Goal: Task Accomplishment & Management: Use online tool/utility

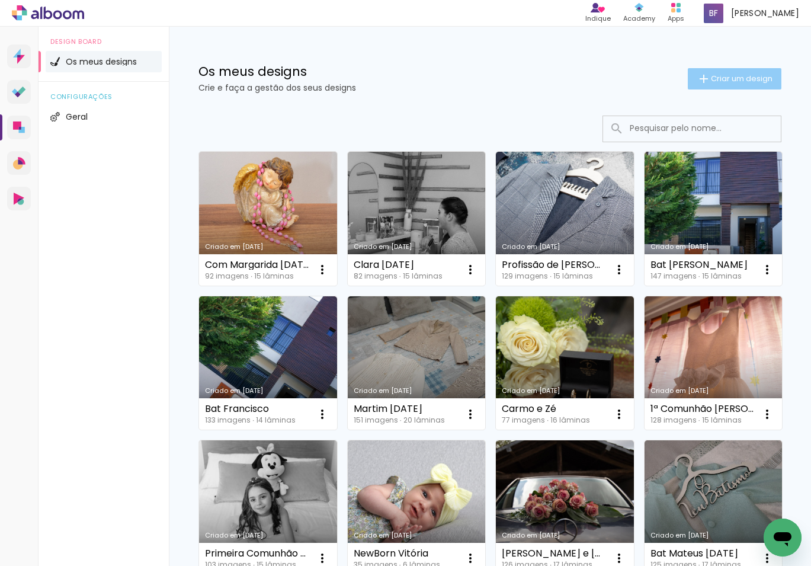
click at [737, 78] on span "Criar um design" at bounding box center [742, 79] width 62 height 8
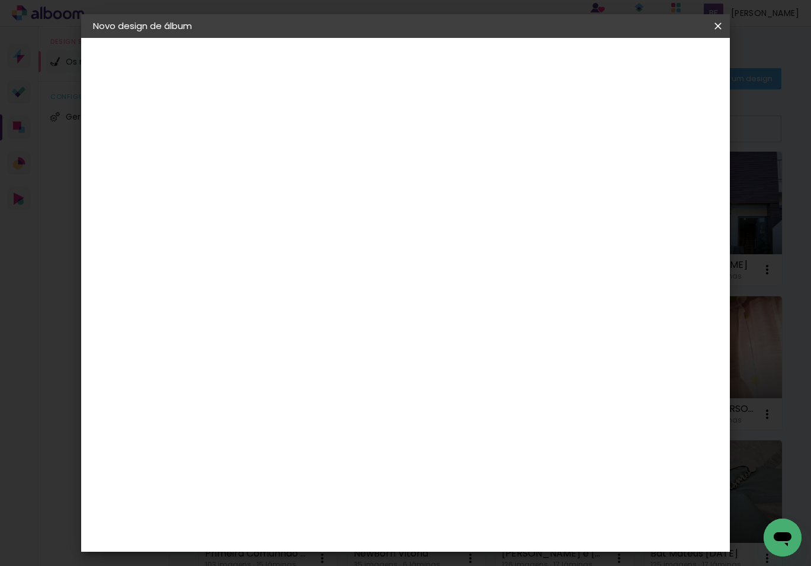
click at [287, 155] on input at bounding box center [287, 159] width 0 height 18
type input "Lourenço 7 anos"
type paper-input "Lourenço 7 anos"
click at [0, 0] on slot "Avançar" at bounding box center [0, 0] width 0 height 0
click at [0, 0] on slot "Tamanho Livre" at bounding box center [0, 0] width 0 height 0
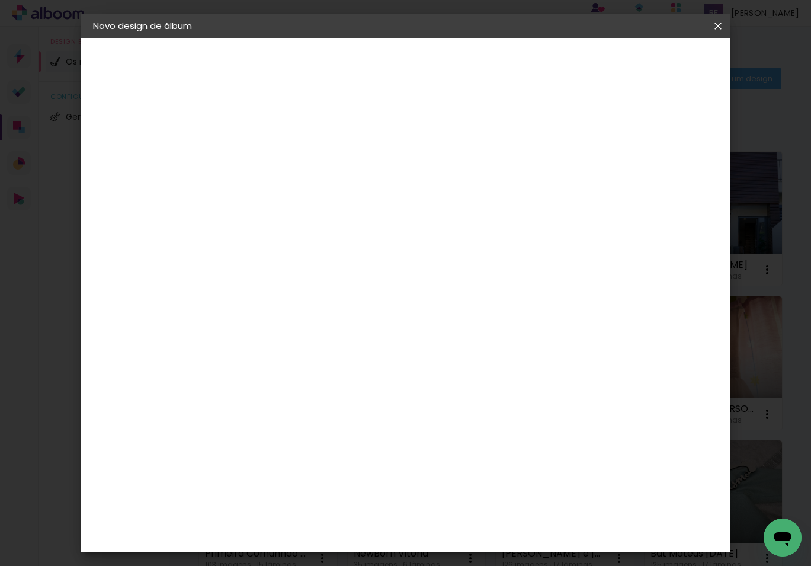
click at [0, 0] on slot "Avançar" at bounding box center [0, 0] width 0 height 0
drag, startPoint x: 488, startPoint y: 438, endPoint x: 476, endPoint y: 437, distance: 11.3
click at [476, 437] on input "60" at bounding box center [475, 438] width 31 height 18
type input "30"
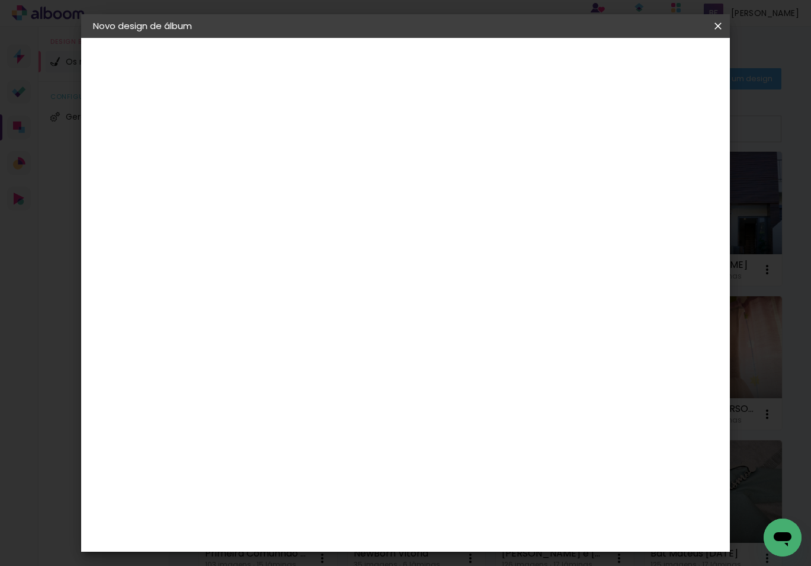
type paper-input "30"
drag, startPoint x: 265, startPoint y: 312, endPoint x: 239, endPoint y: 312, distance: 26.1
click at [239, 312] on div "30" at bounding box center [256, 313] width 45 height 18
drag, startPoint x: 262, startPoint y: 313, endPoint x: 249, endPoint y: 315, distance: 13.2
click at [249, 315] on input "30" at bounding box center [249, 313] width 31 height 18
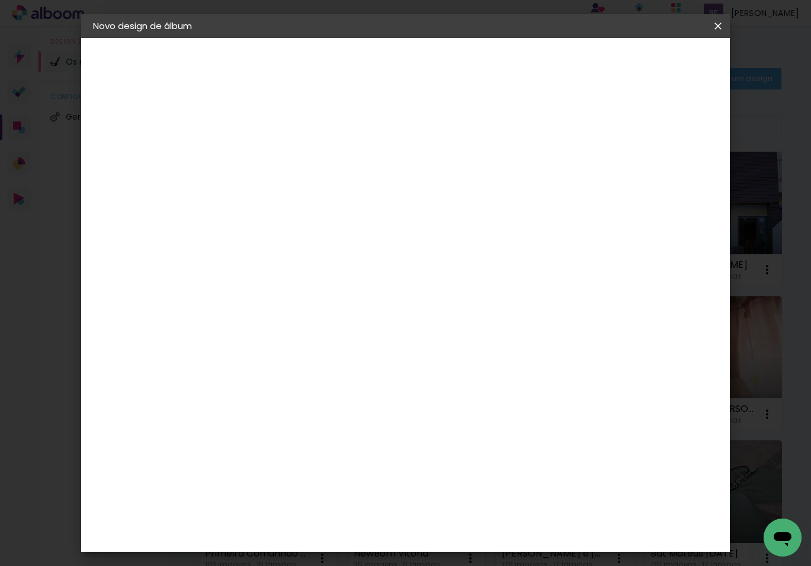
scroll to position [112, 0]
type input "20"
type paper-input "20"
click at [653, 66] on span "Iniciar design" at bounding box center [626, 63] width 54 height 8
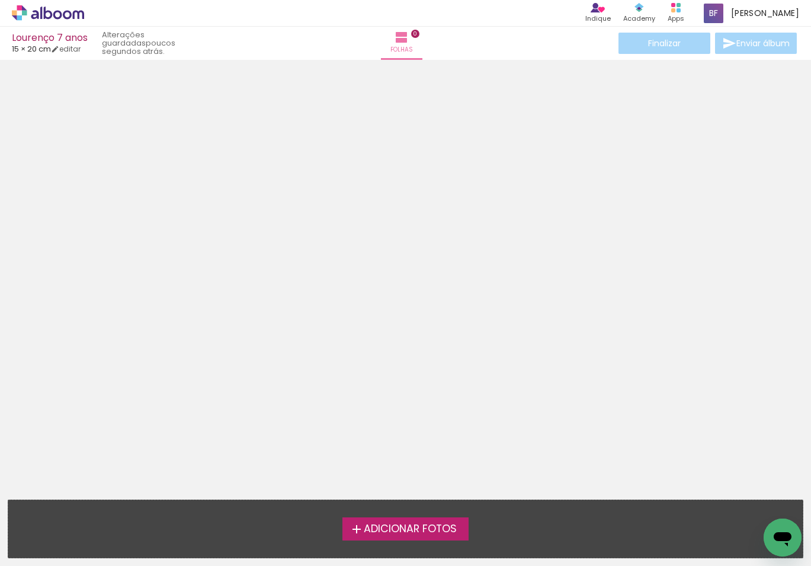
click at [412, 530] on span "Adicionar Fotos" at bounding box center [410, 529] width 93 height 11
click at [0, 0] on input "file" at bounding box center [0, 0] width 0 height 0
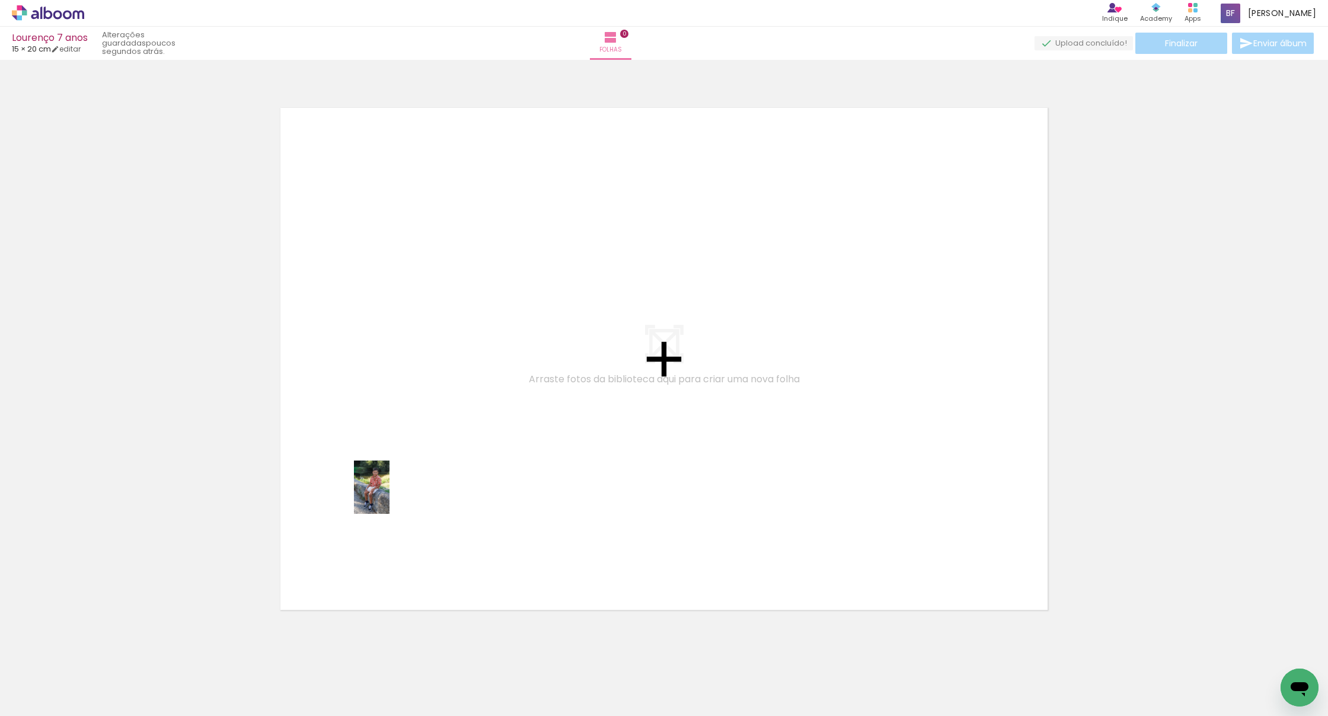
drag, startPoint x: 184, startPoint y: 640, endPoint x: 394, endPoint y: 494, distance: 255.0
click at [394, 494] on quentale-workspace at bounding box center [664, 358] width 1328 height 716
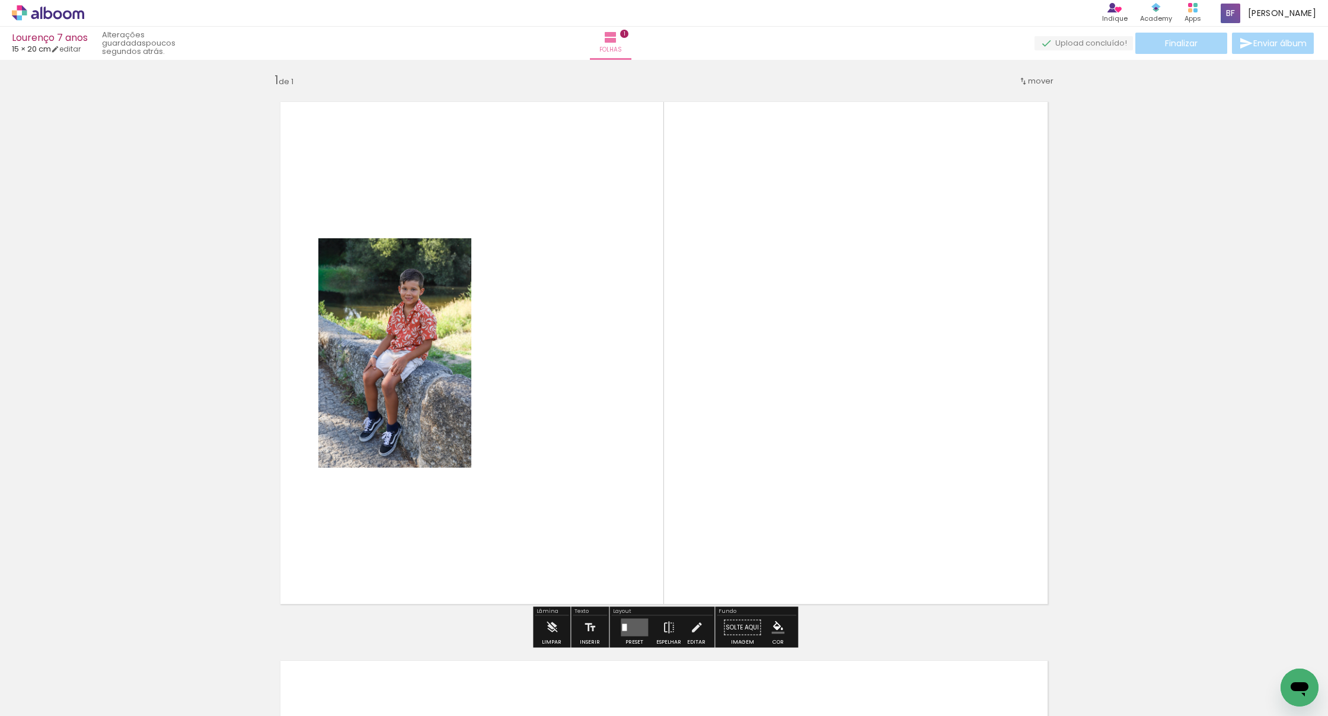
scroll to position [8, 0]
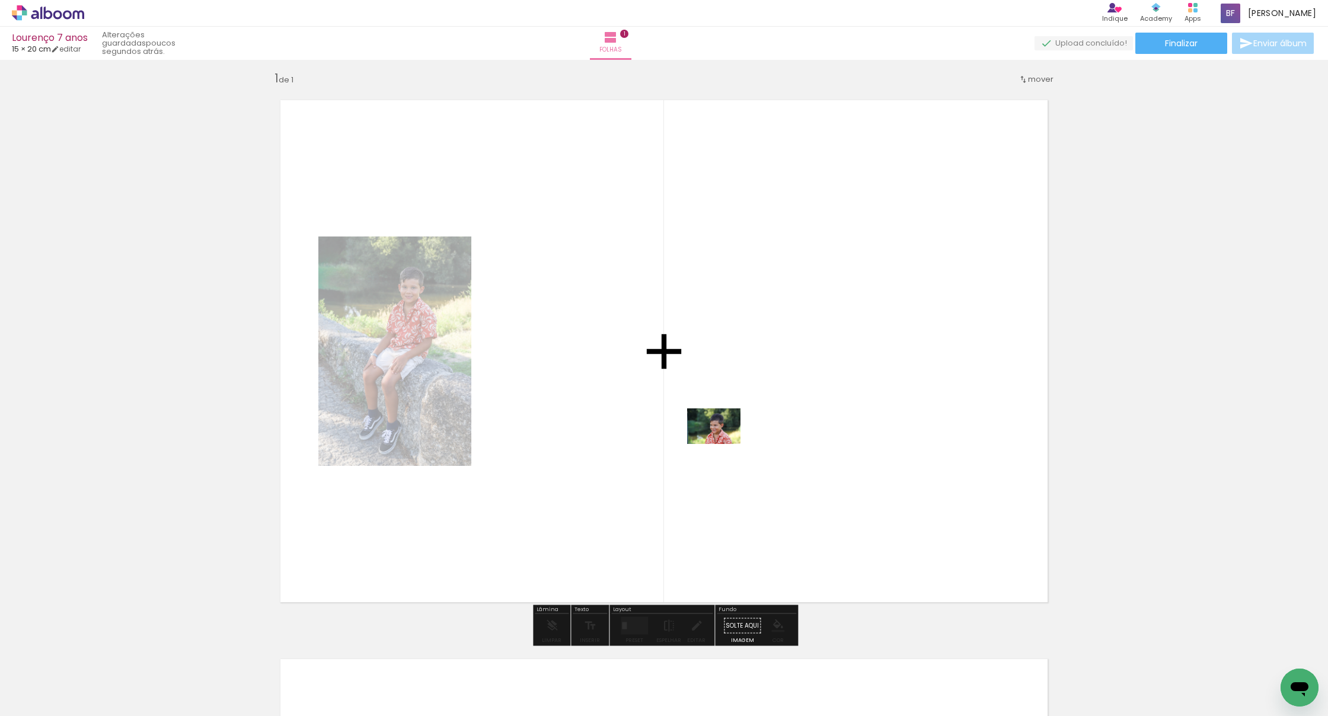
click at [722, 444] on quentale-workspace at bounding box center [664, 358] width 1328 height 716
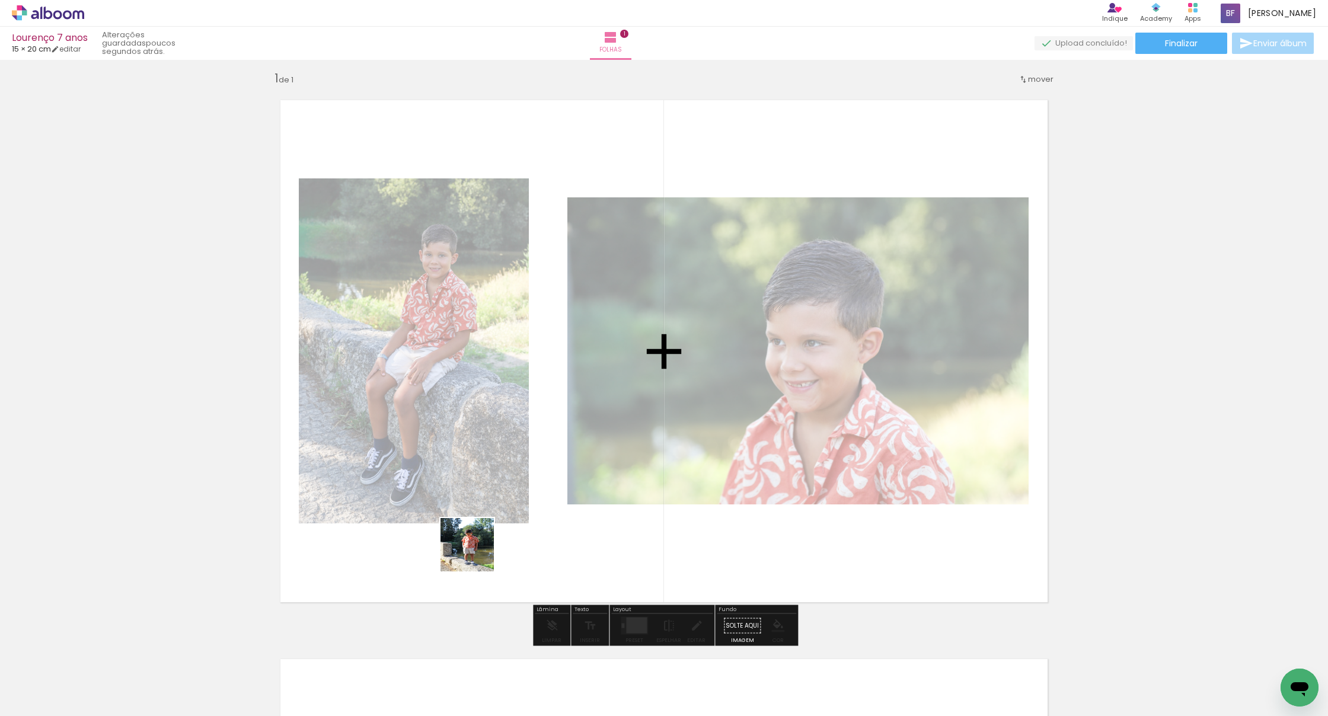
drag, startPoint x: 303, startPoint y: 657, endPoint x: 541, endPoint y: 501, distance: 284.5
click at [541, 501] on quentale-workspace at bounding box center [664, 358] width 1328 height 716
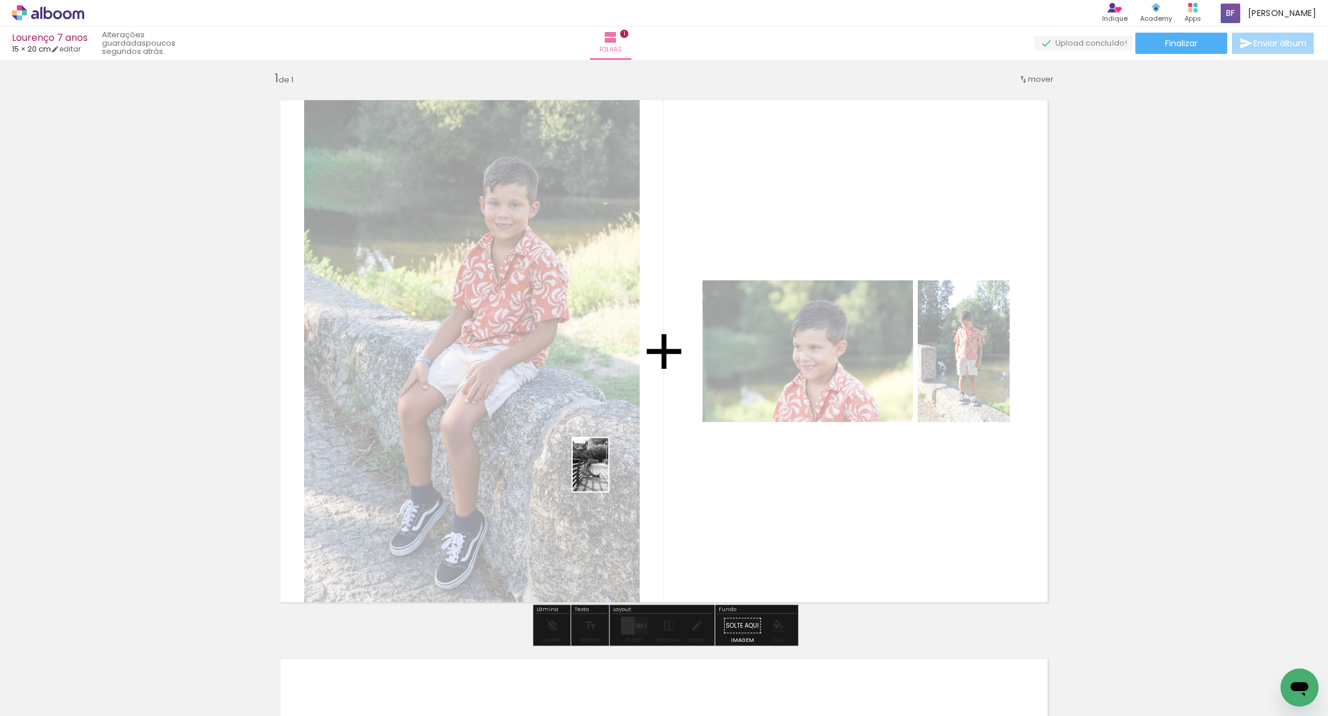
drag, startPoint x: 316, startPoint y: 682, endPoint x: 608, endPoint y: 474, distance: 358.7
click at [608, 474] on quentale-workspace at bounding box center [664, 358] width 1328 height 716
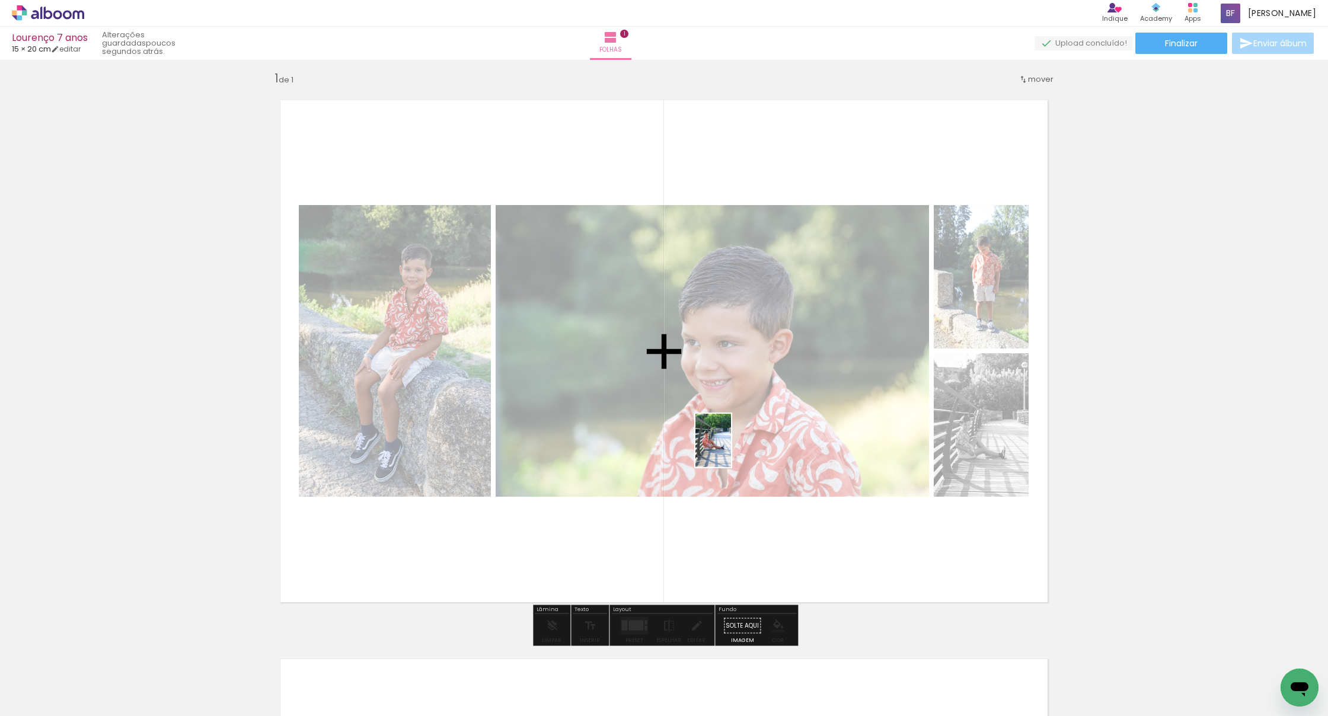
drag, startPoint x: 396, startPoint y: 674, endPoint x: 731, endPoint y: 449, distance: 403.0
click at [731, 449] on quentale-workspace at bounding box center [664, 358] width 1328 height 716
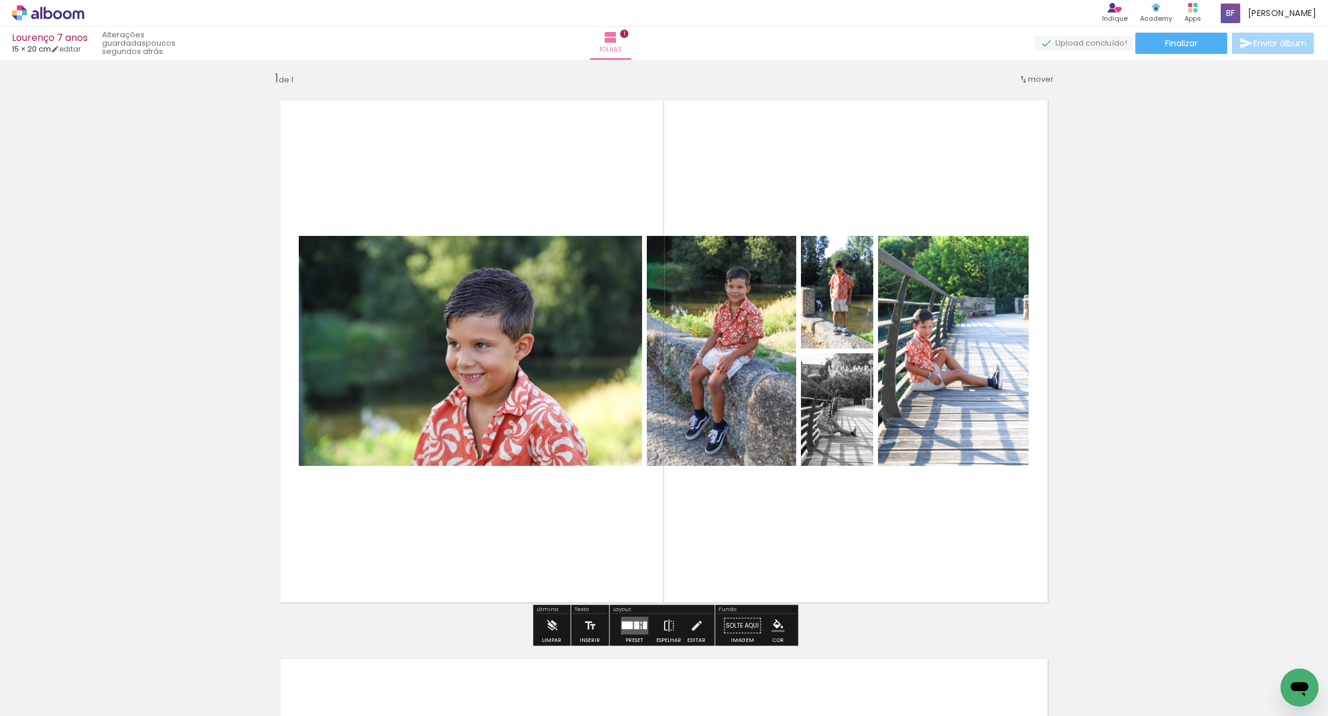
click at [634, 565] on div at bounding box center [636, 626] width 5 height 8
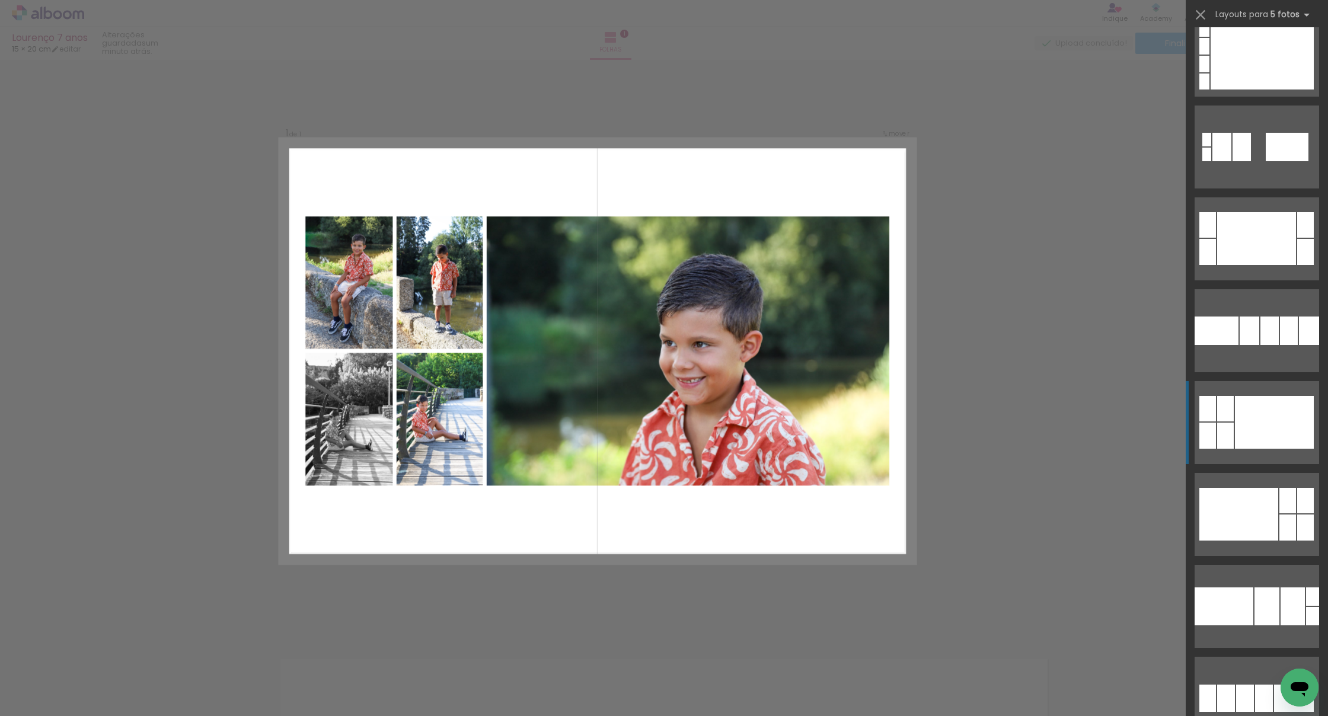
scroll to position [1582, 0]
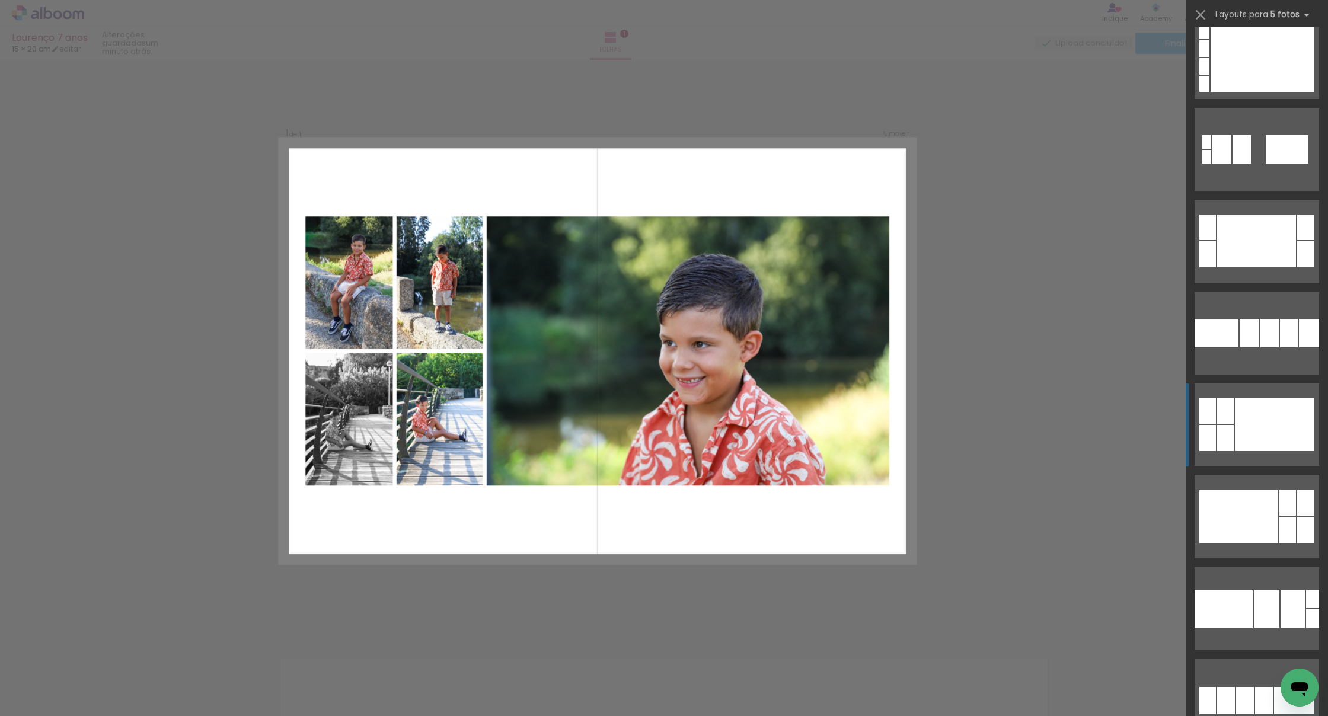
click at [811, 426] on div at bounding box center [1273, 424] width 79 height 53
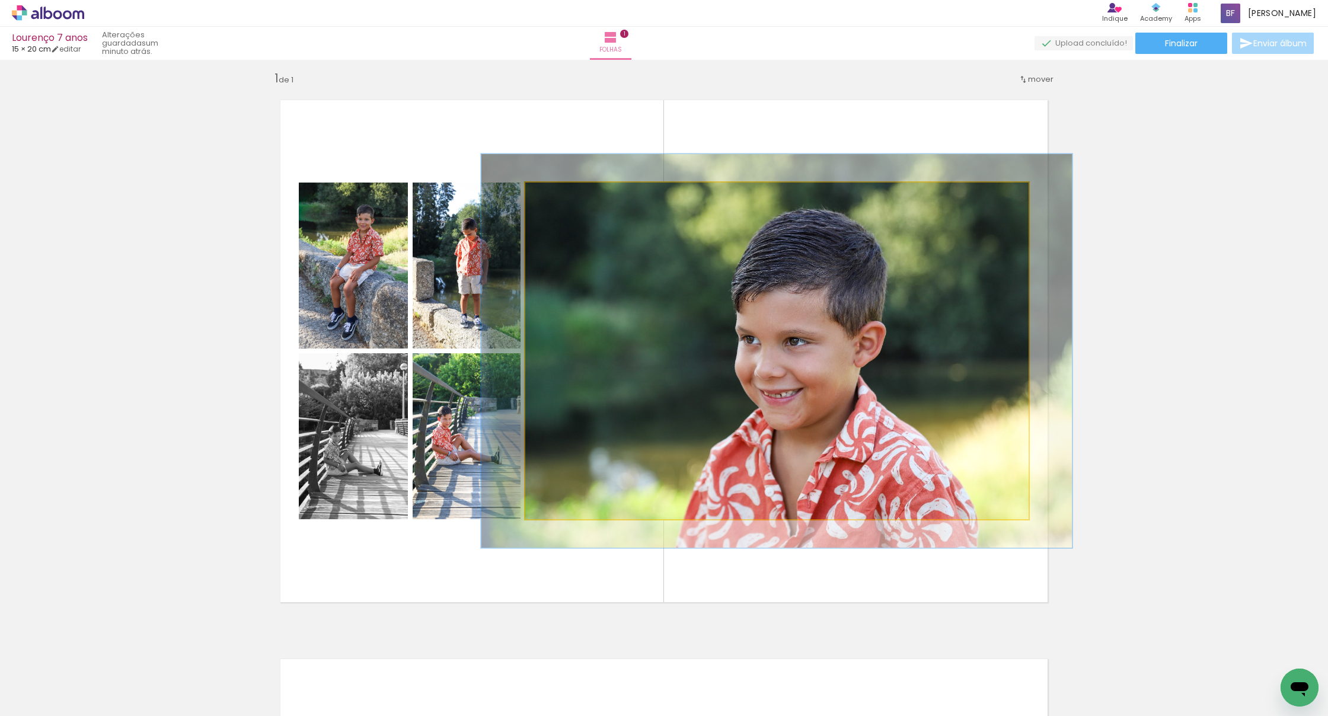
drag, startPoint x: 556, startPoint y: 197, endPoint x: 564, endPoint y: 195, distance: 7.9
type paper-slider "119"
click at [564, 195] on div at bounding box center [560, 195] width 11 height 11
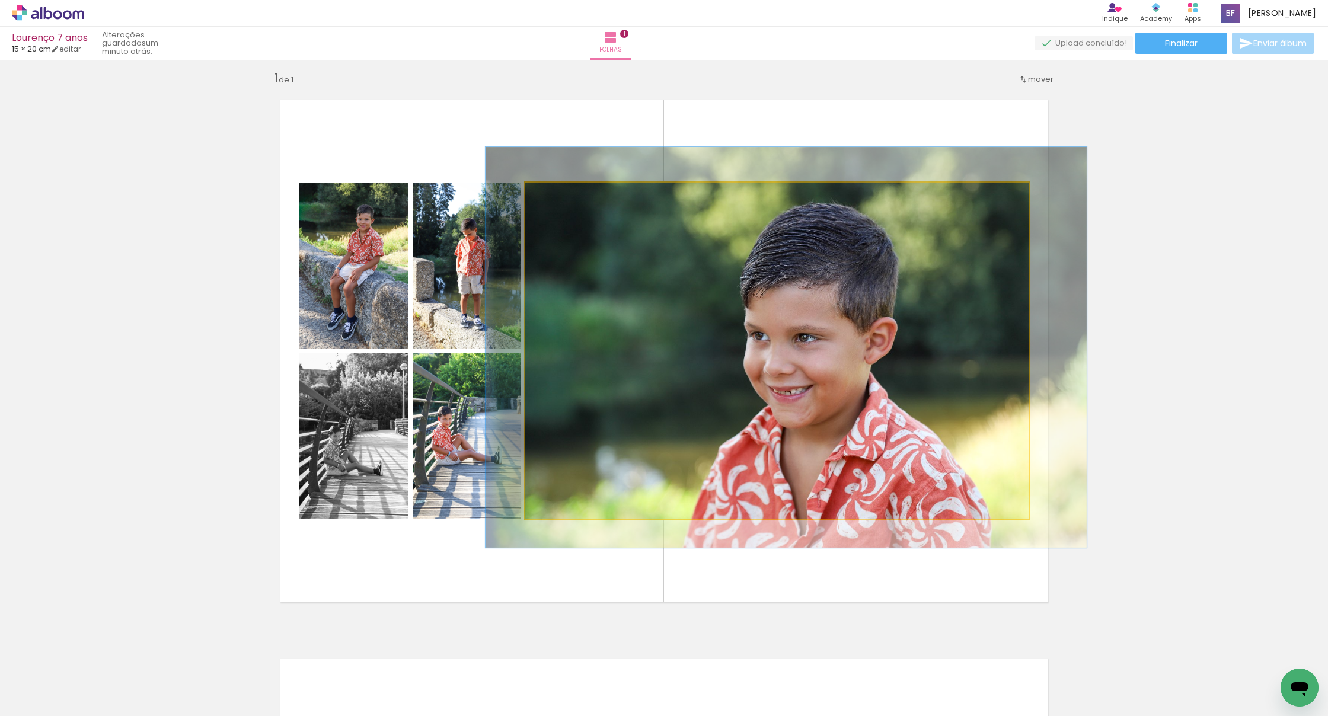
drag, startPoint x: 830, startPoint y: 387, endPoint x: 837, endPoint y: 385, distance: 7.3
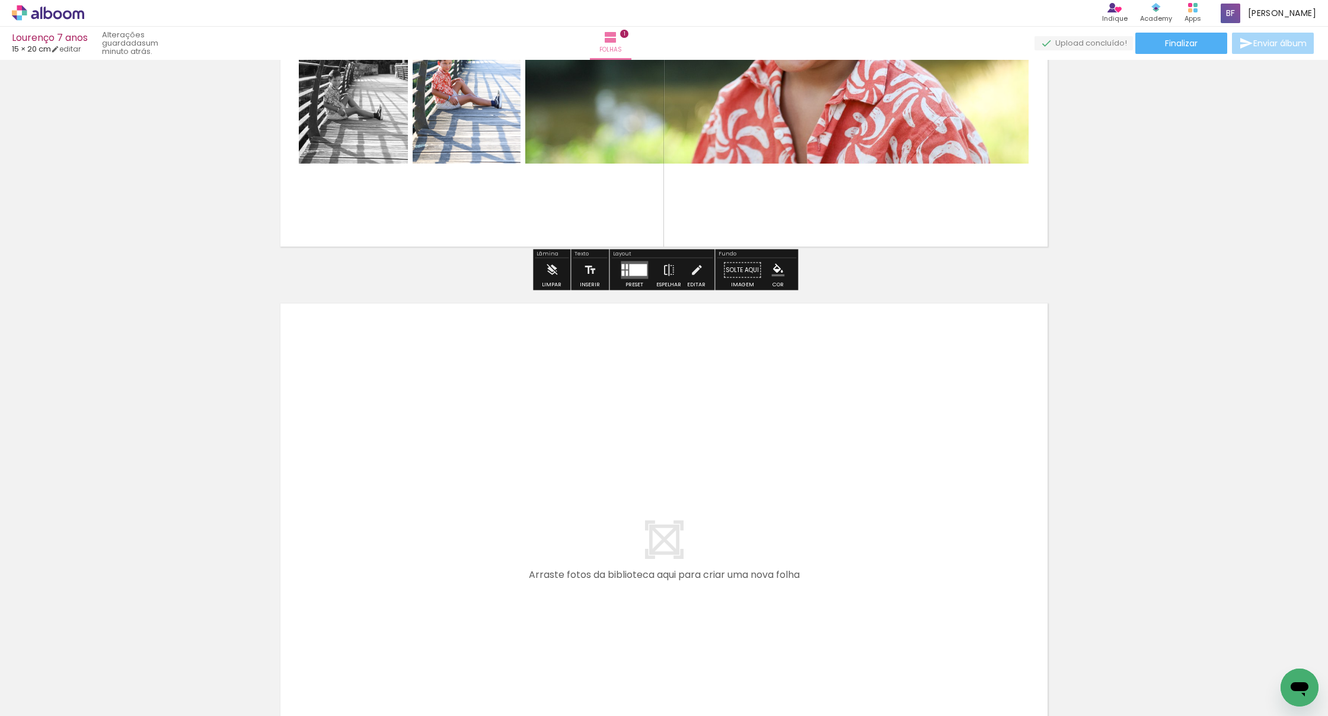
scroll to position [370, 0]
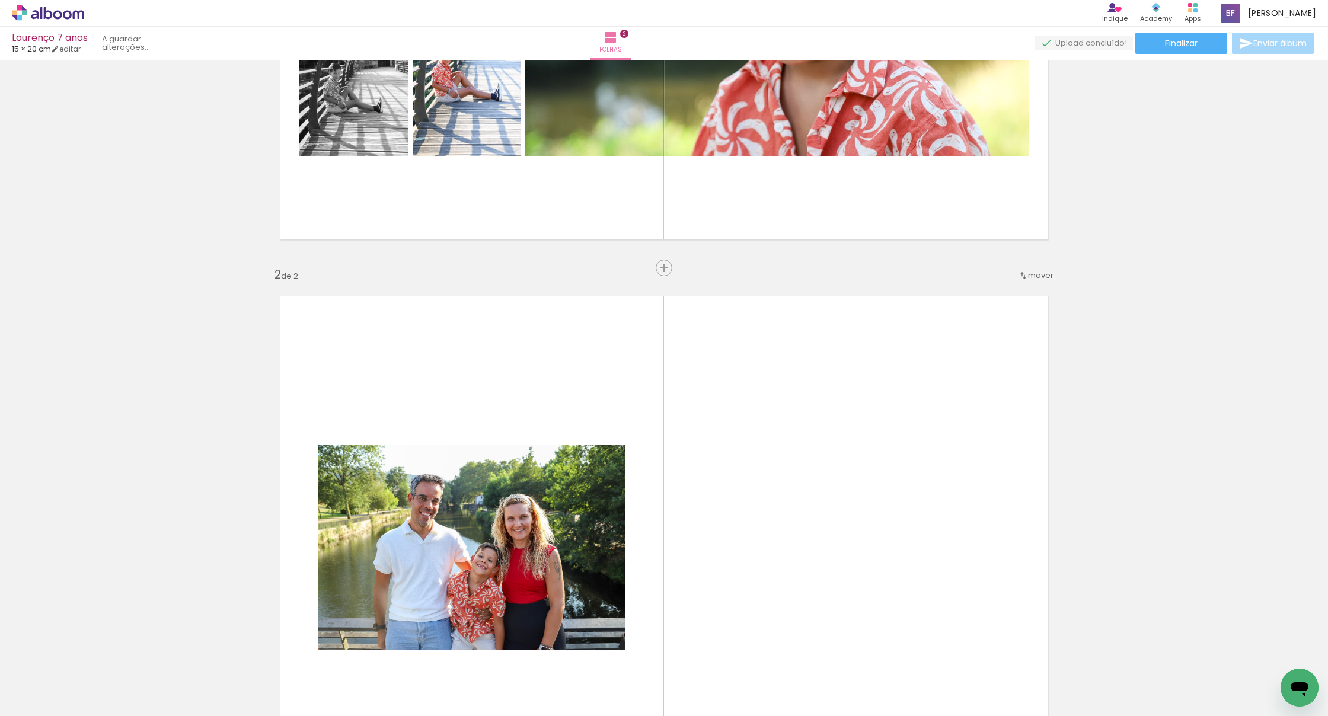
drag, startPoint x: 526, startPoint y: 681, endPoint x: 714, endPoint y: 478, distance: 276.8
click at [714, 478] on quentale-workspace at bounding box center [664, 358] width 1328 height 716
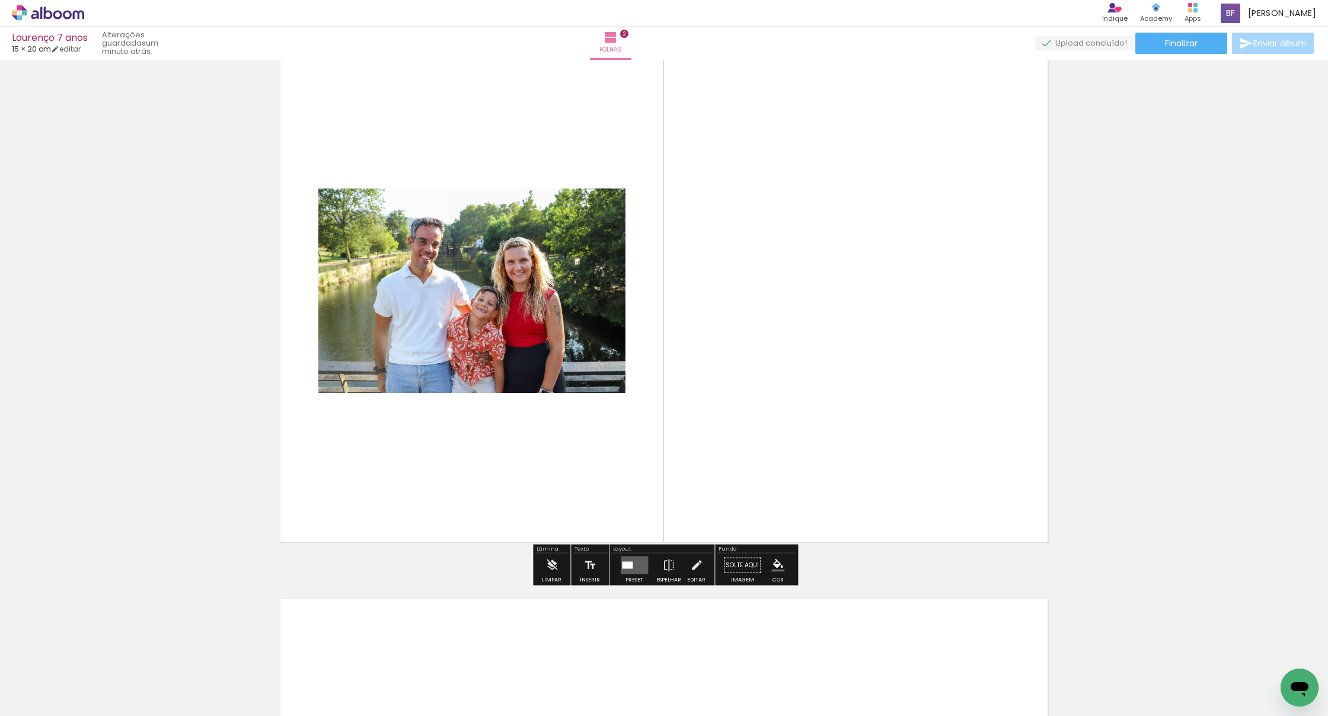
scroll to position [631, 0]
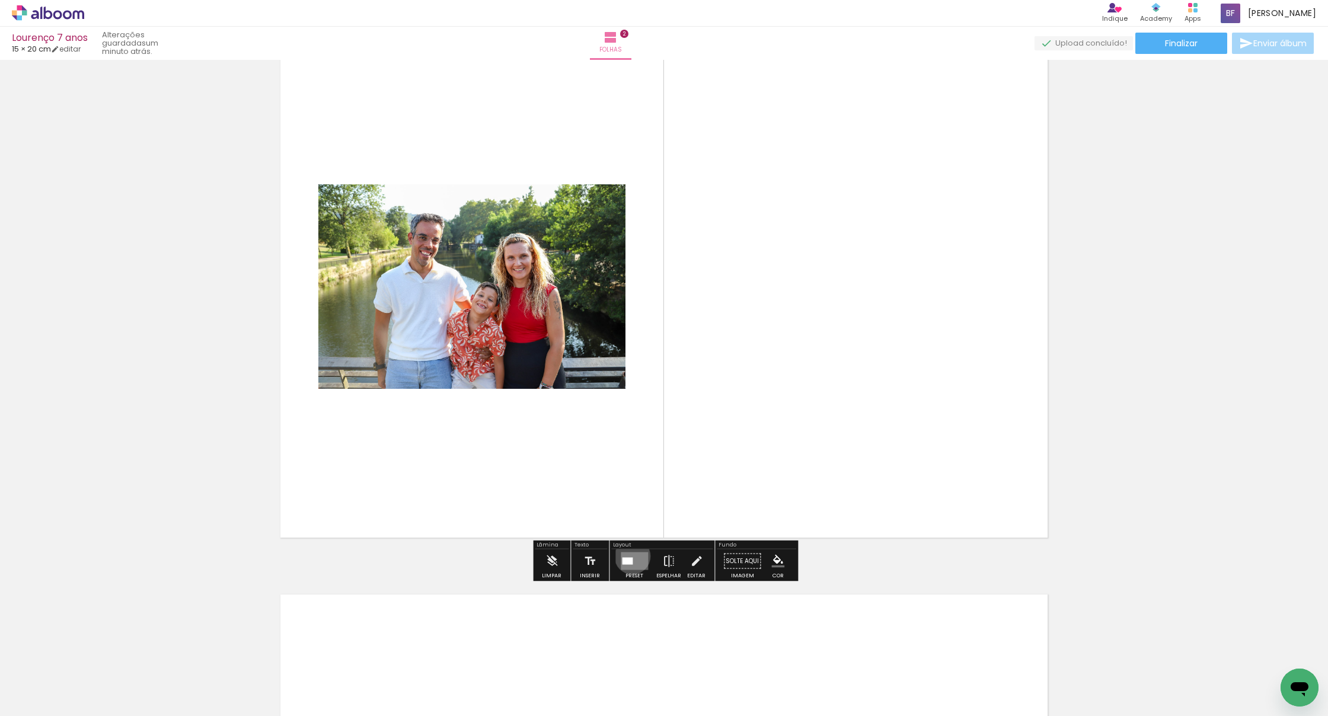
click at [629, 556] on quentale-layouter at bounding box center [633, 561] width 27 height 18
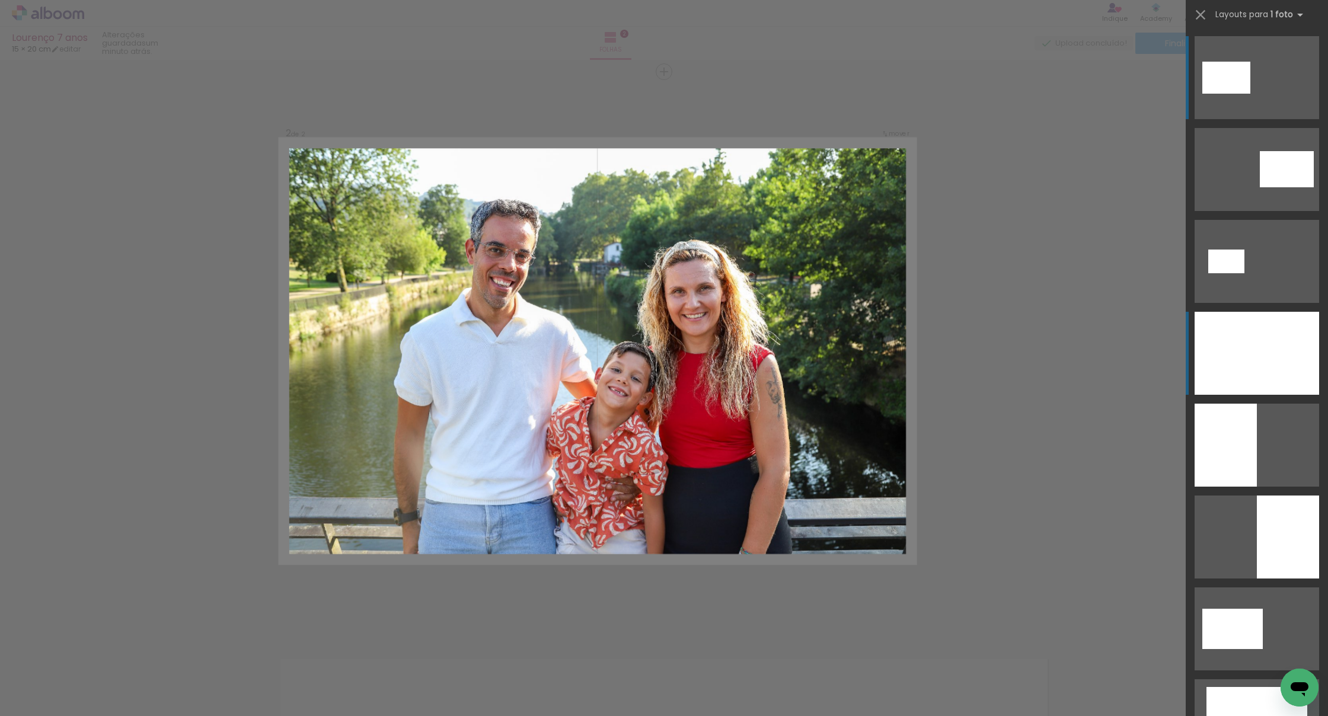
scroll to position [1, 0]
click at [811, 340] on div at bounding box center [1256, 352] width 124 height 83
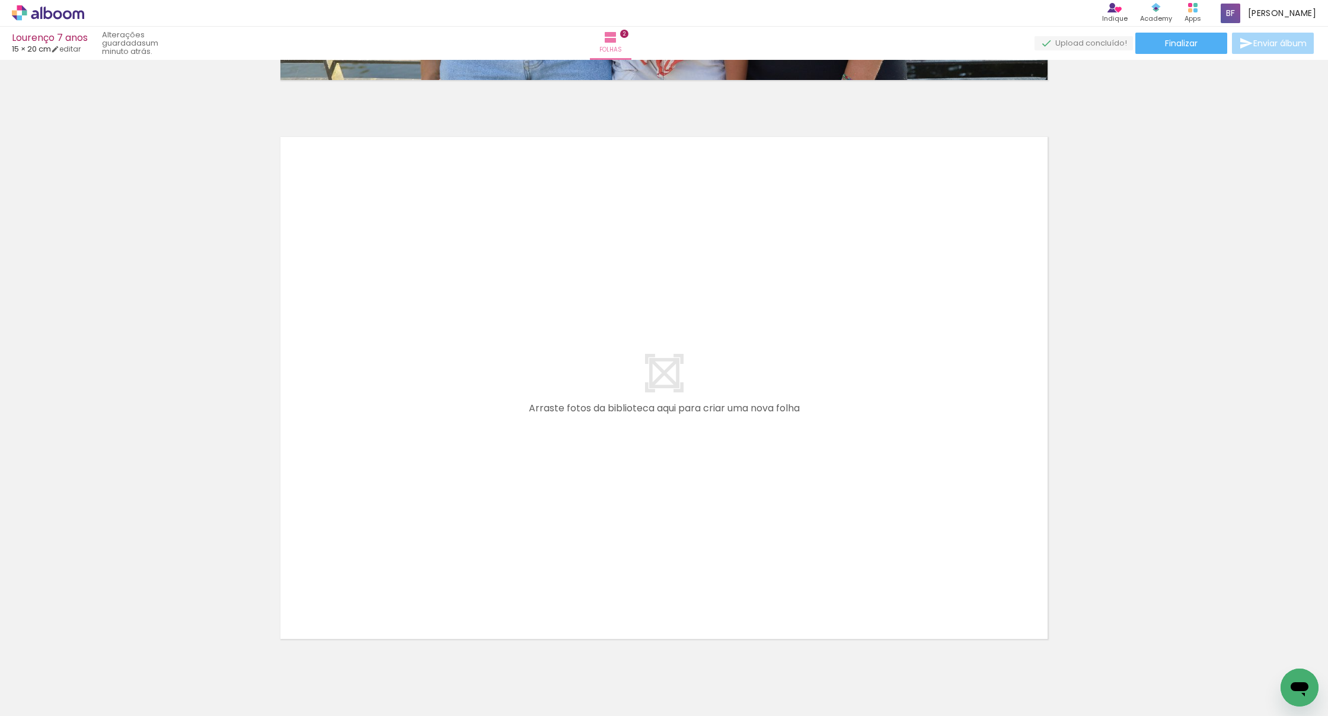
scroll to position [1089, 0]
drag, startPoint x: 459, startPoint y: 670, endPoint x: 444, endPoint y: 508, distance: 162.4
click at [444, 508] on quentale-workspace at bounding box center [664, 358] width 1328 height 716
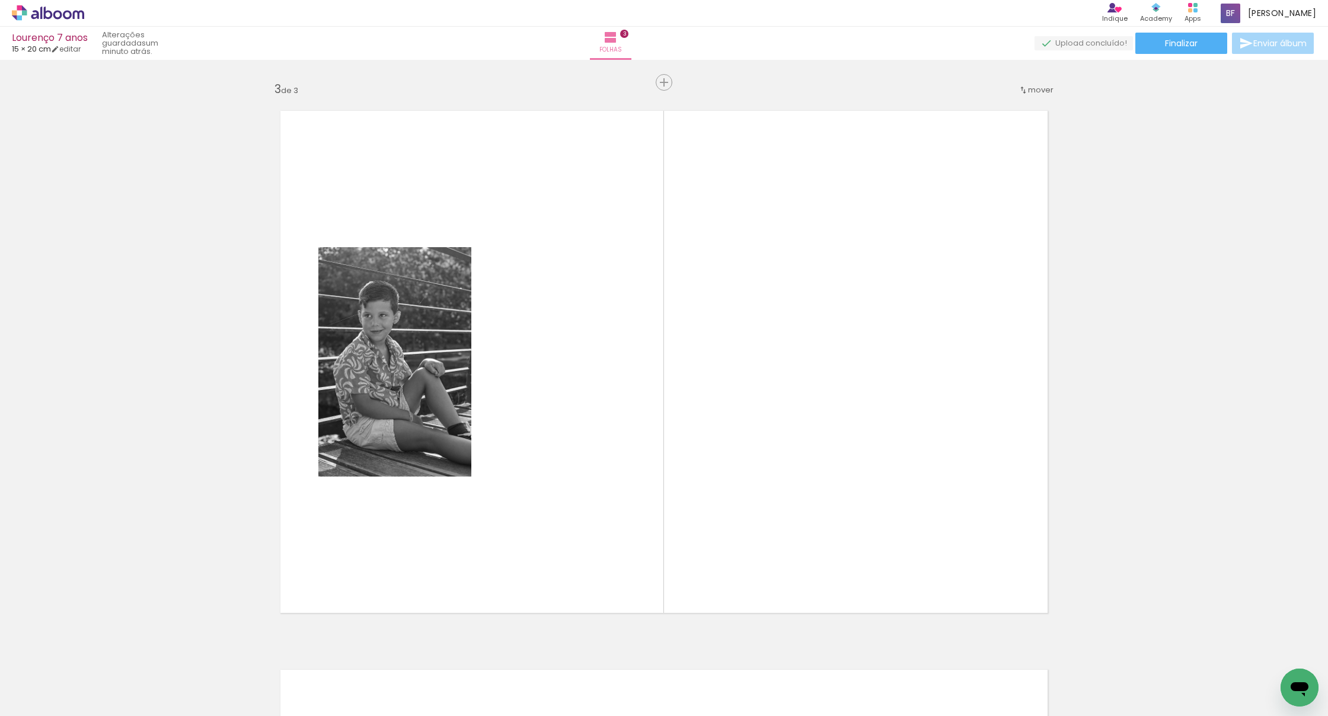
scroll to position [1125, 0]
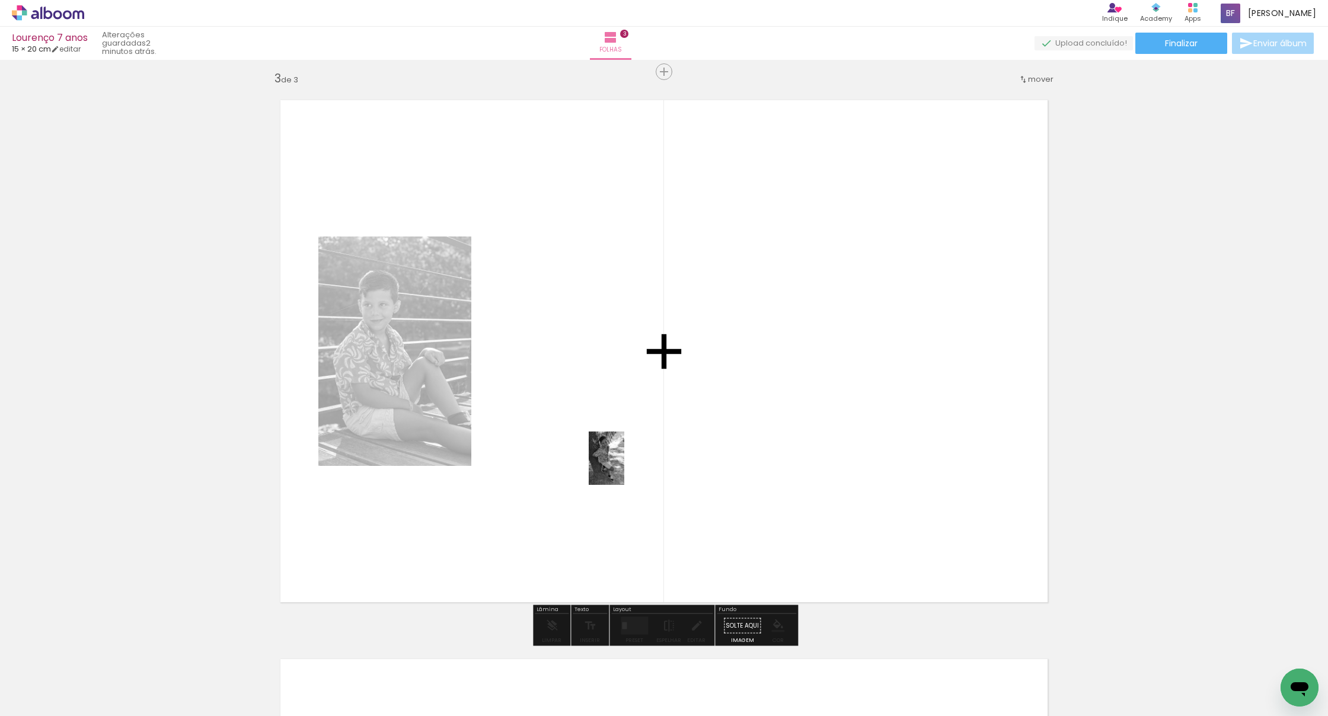
drag, startPoint x: 625, startPoint y: 594, endPoint x: 631, endPoint y: 475, distance: 119.3
click at [624, 467] on quentale-workspace at bounding box center [664, 358] width 1328 height 716
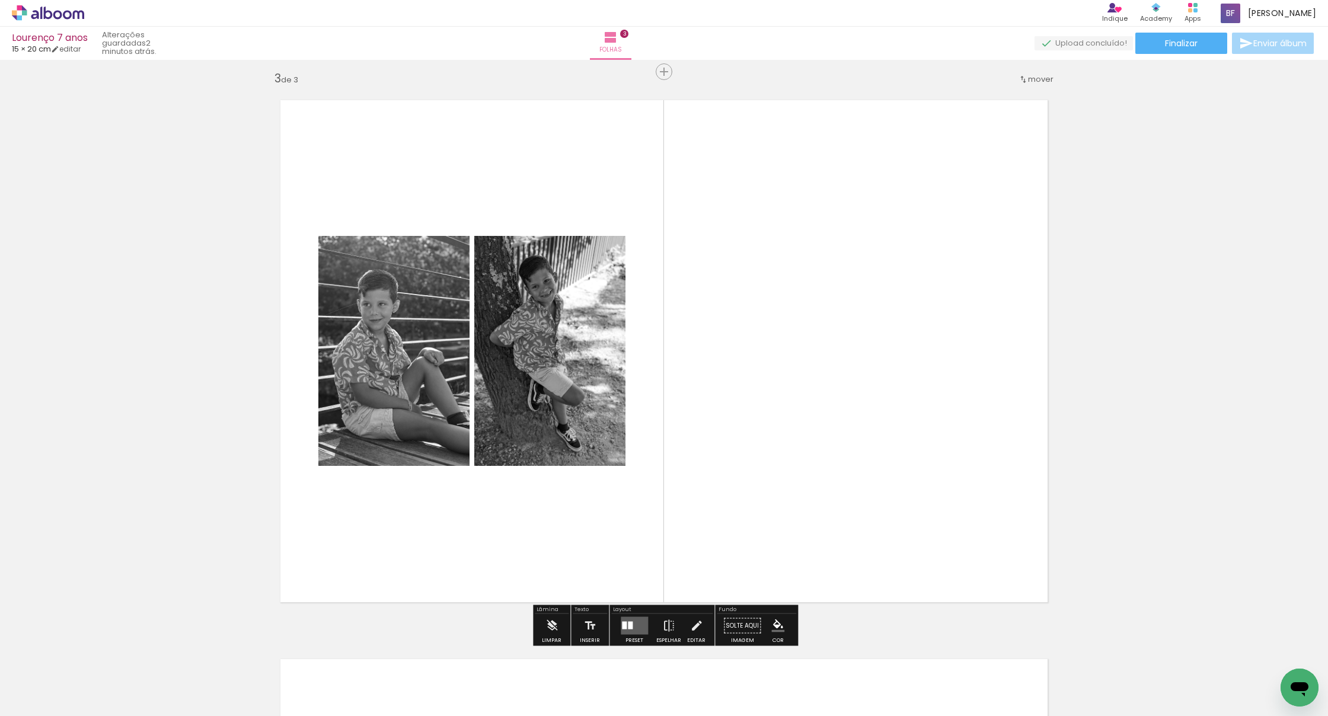
scroll to position [0, 0]
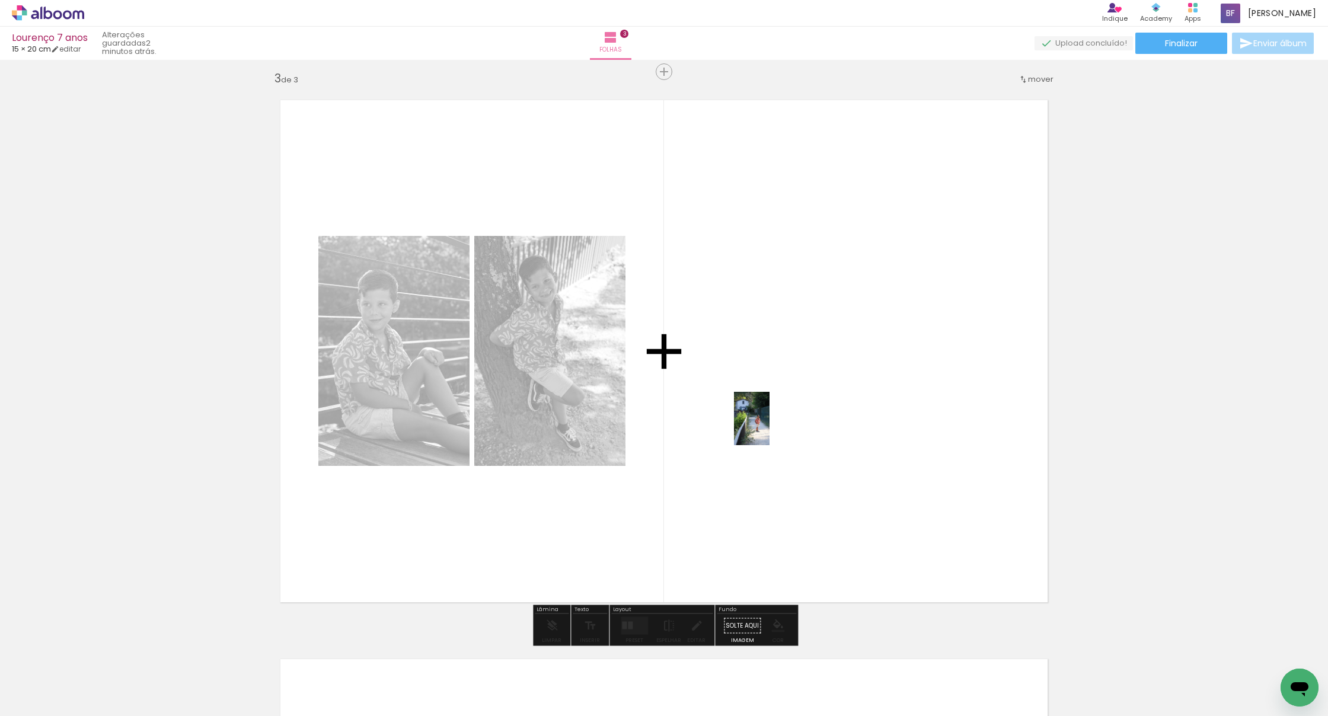
drag, startPoint x: 720, startPoint y: 679, endPoint x: 769, endPoint y: 425, distance: 258.3
click at [769, 425] on quentale-workspace at bounding box center [664, 358] width 1328 height 716
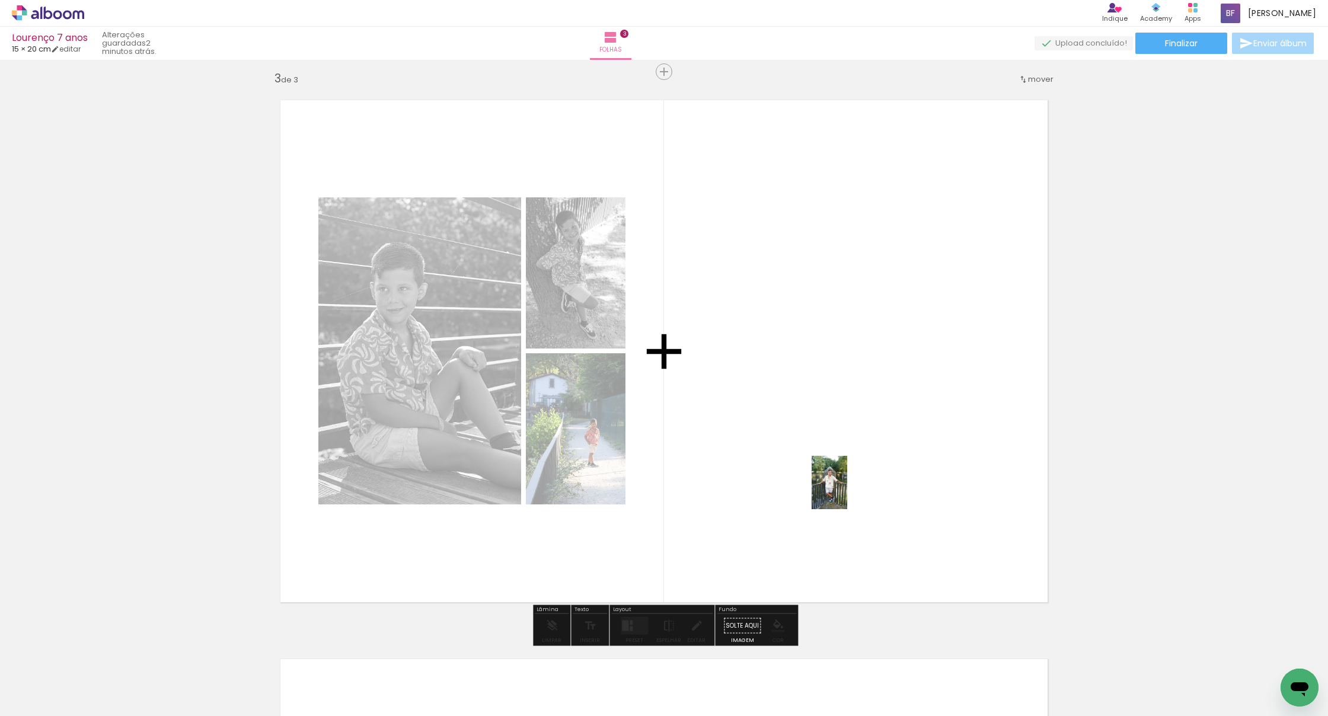
drag, startPoint x: 852, startPoint y: 676, endPoint x: 847, endPoint y: 494, distance: 181.4
click at [811, 494] on quentale-workspace at bounding box center [664, 358] width 1328 height 716
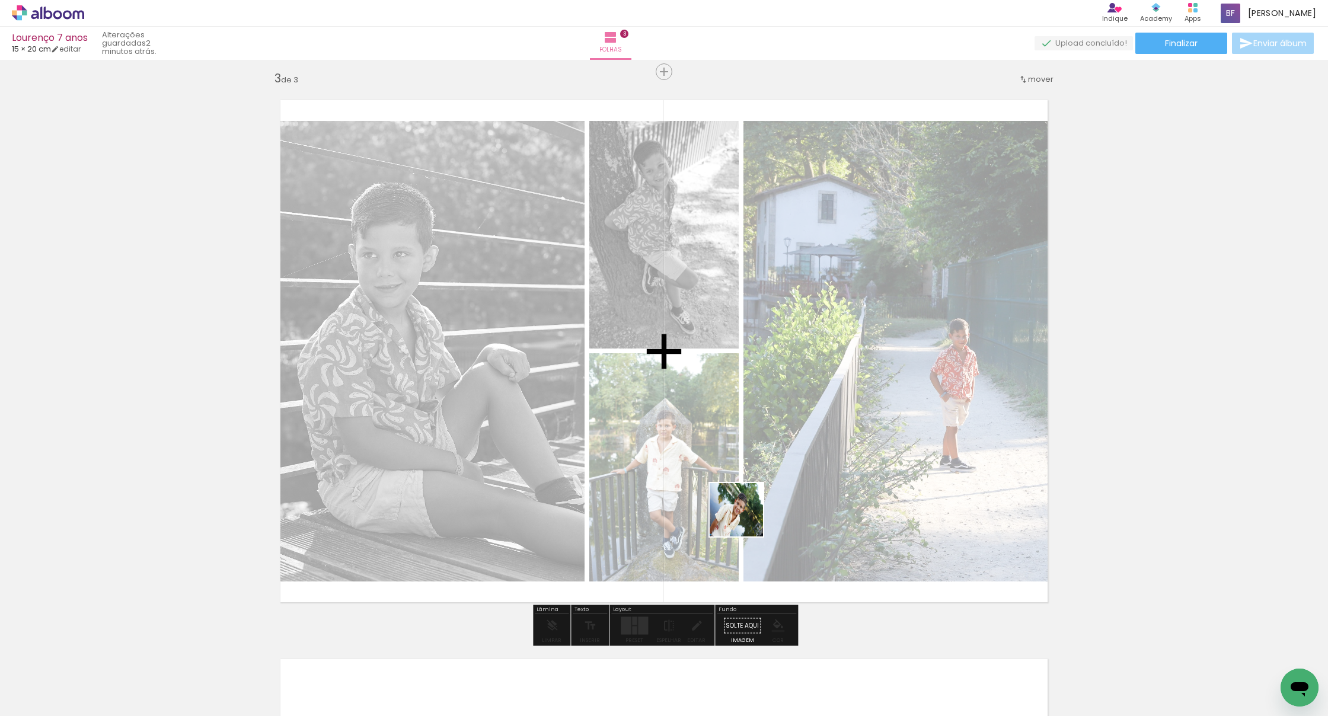
drag, startPoint x: 753, startPoint y: 539, endPoint x: 740, endPoint y: 503, distance: 37.7
click at [740, 503] on quentale-workspace at bounding box center [664, 358] width 1328 height 716
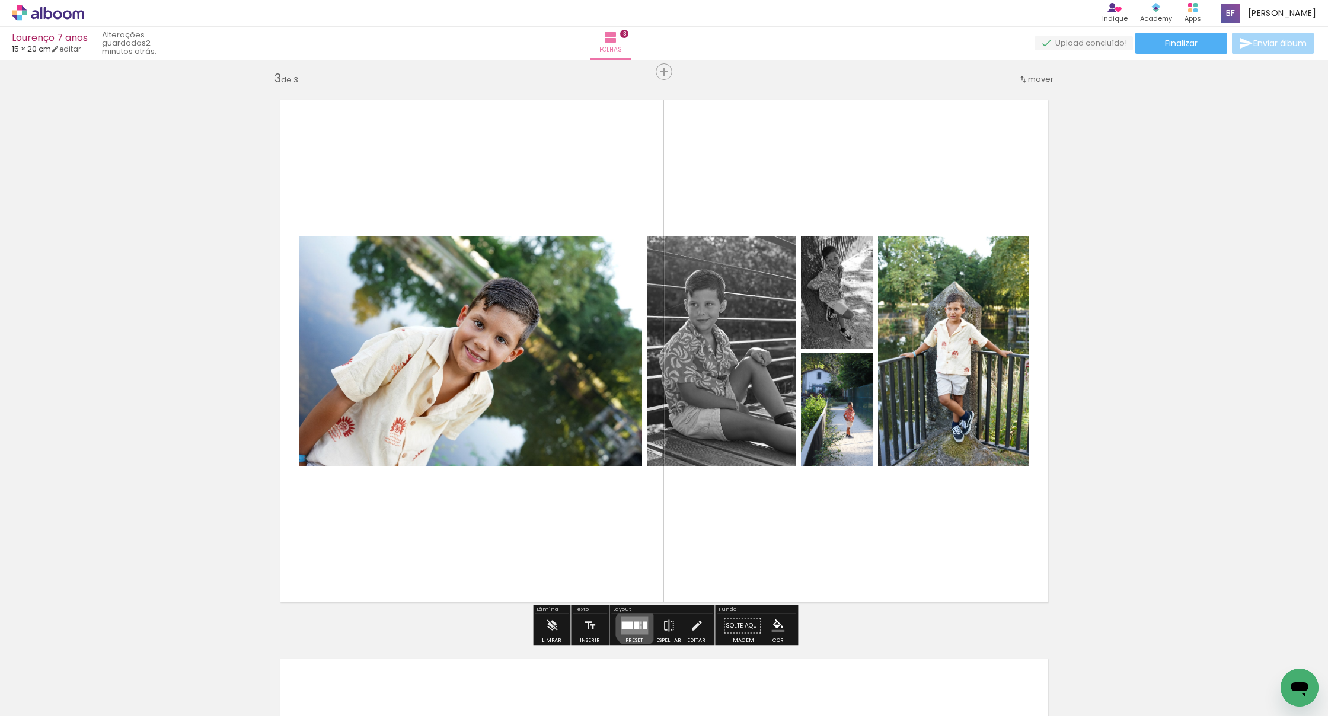
click at [634, 565] on div at bounding box center [636, 626] width 5 height 8
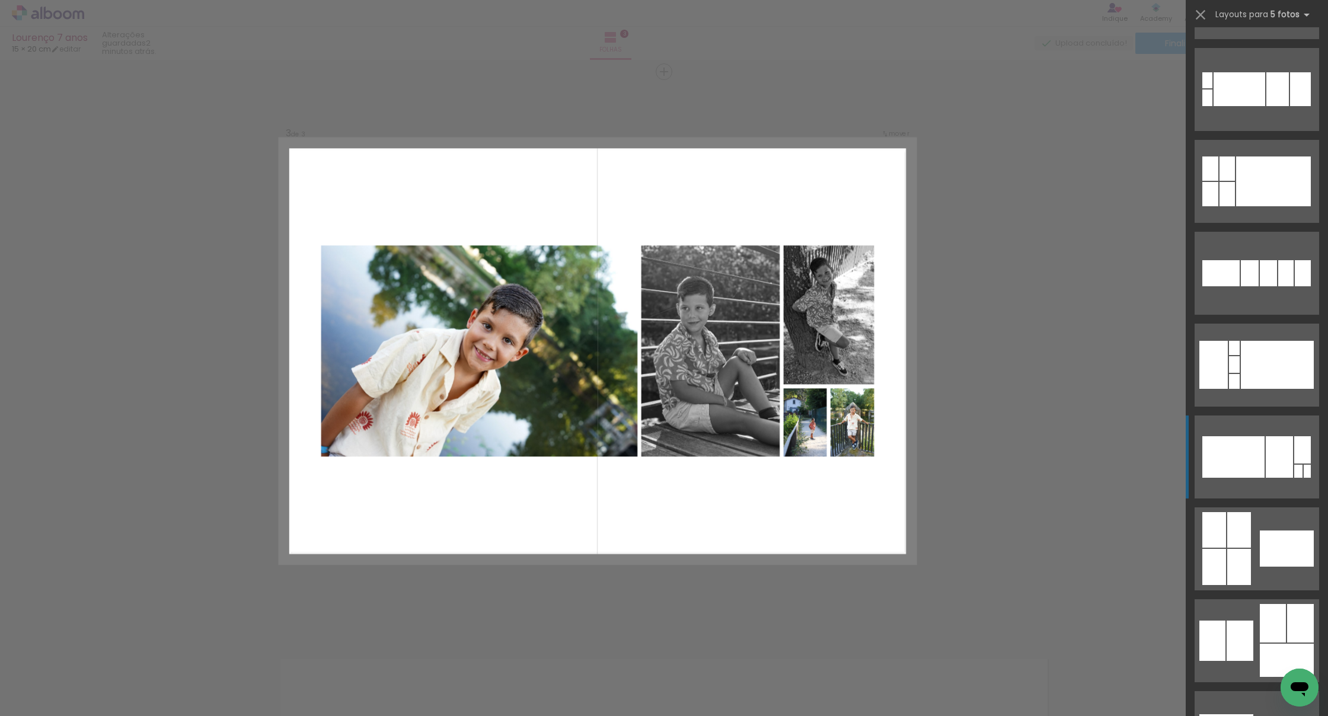
scroll to position [448, 0]
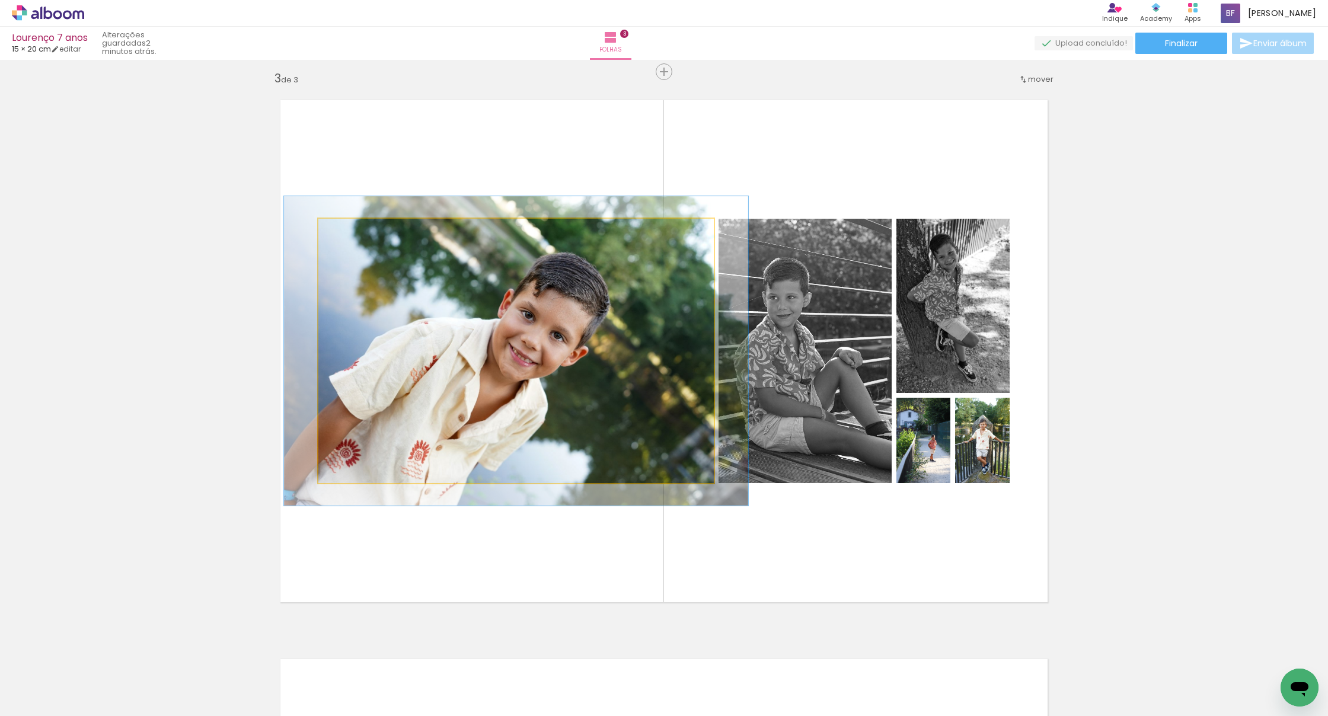
drag, startPoint x: 351, startPoint y: 232, endPoint x: 358, endPoint y: 231, distance: 6.6
type paper-slider "117"
click at [358, 231] on div at bounding box center [353, 231] width 19 height 19
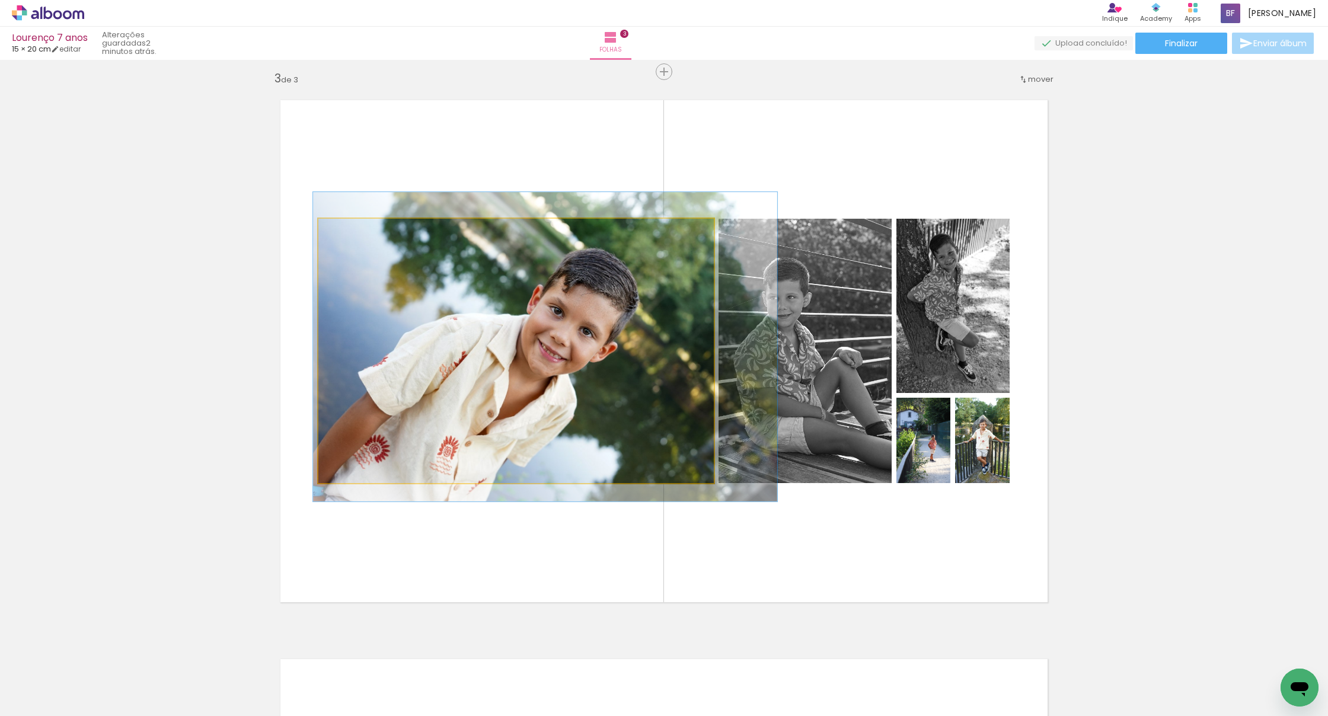
drag, startPoint x: 485, startPoint y: 347, endPoint x: 525, endPoint y: 344, distance: 39.9
click at [513, 343] on div at bounding box center [545, 346] width 464 height 309
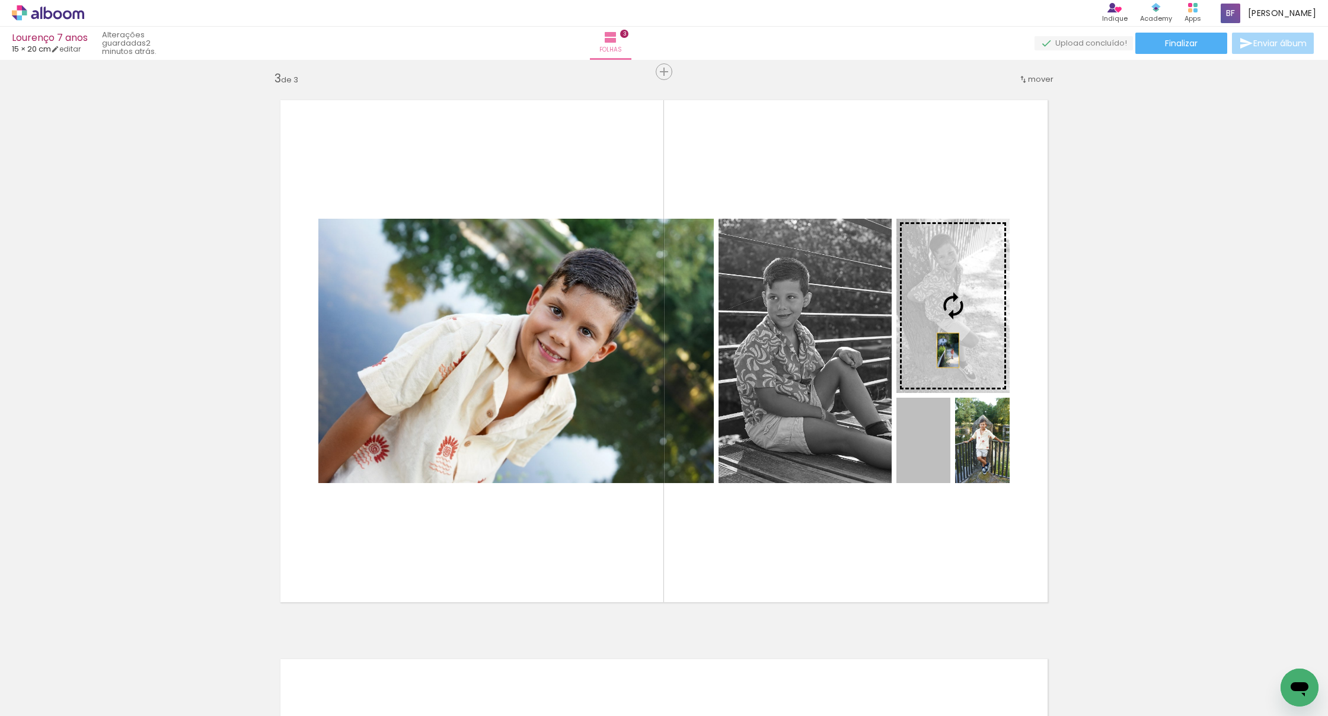
drag, startPoint x: 936, startPoint y: 458, endPoint x: 950, endPoint y: 332, distance: 126.4
click at [0, 0] on slot at bounding box center [0, 0] width 0 height 0
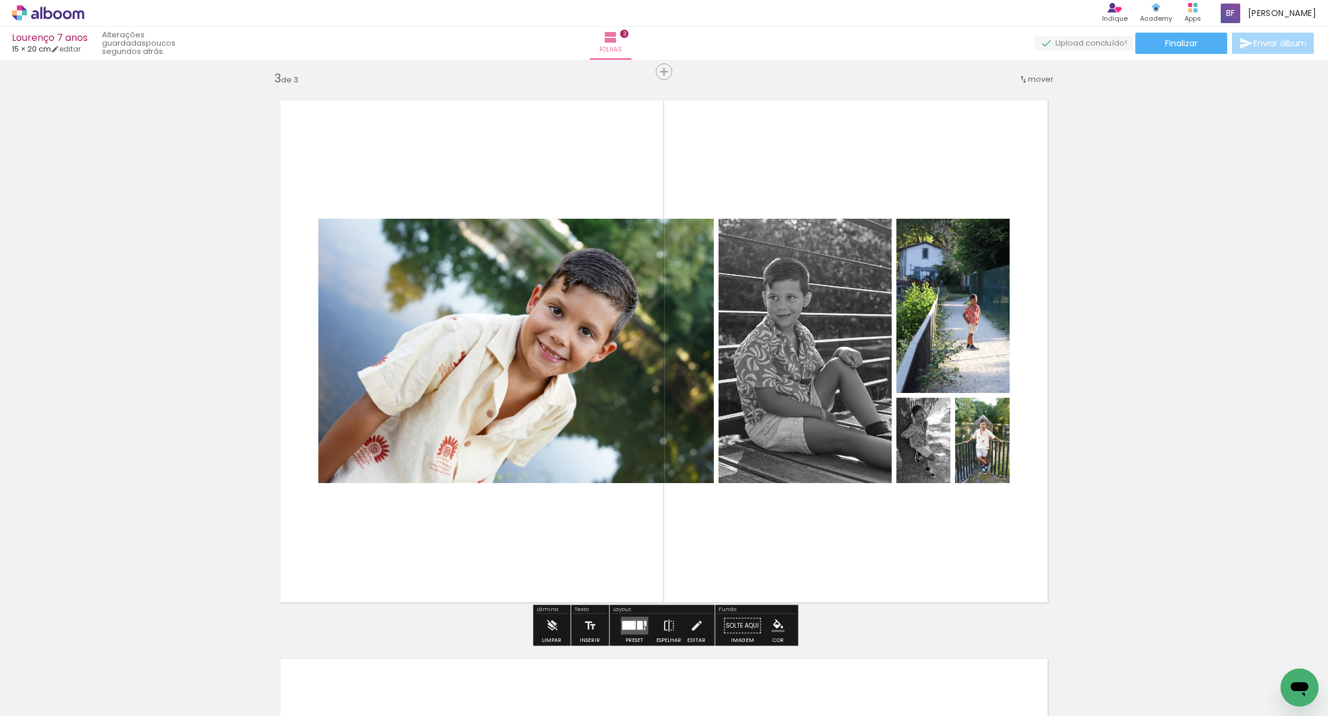
scroll to position [0, 178]
click at [629, 565] on div at bounding box center [629, 625] width 14 height 9
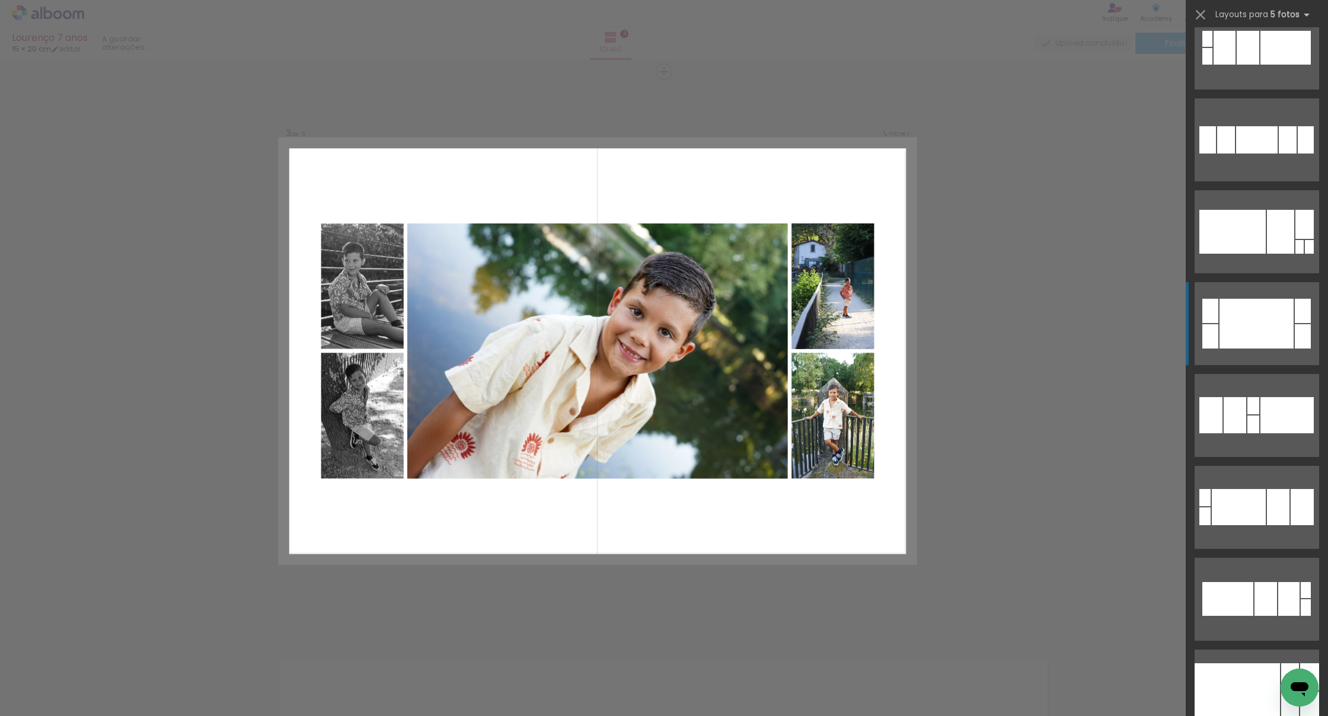
scroll to position [2327, 0]
click at [811, 64] on div at bounding box center [1247, 47] width 23 height 34
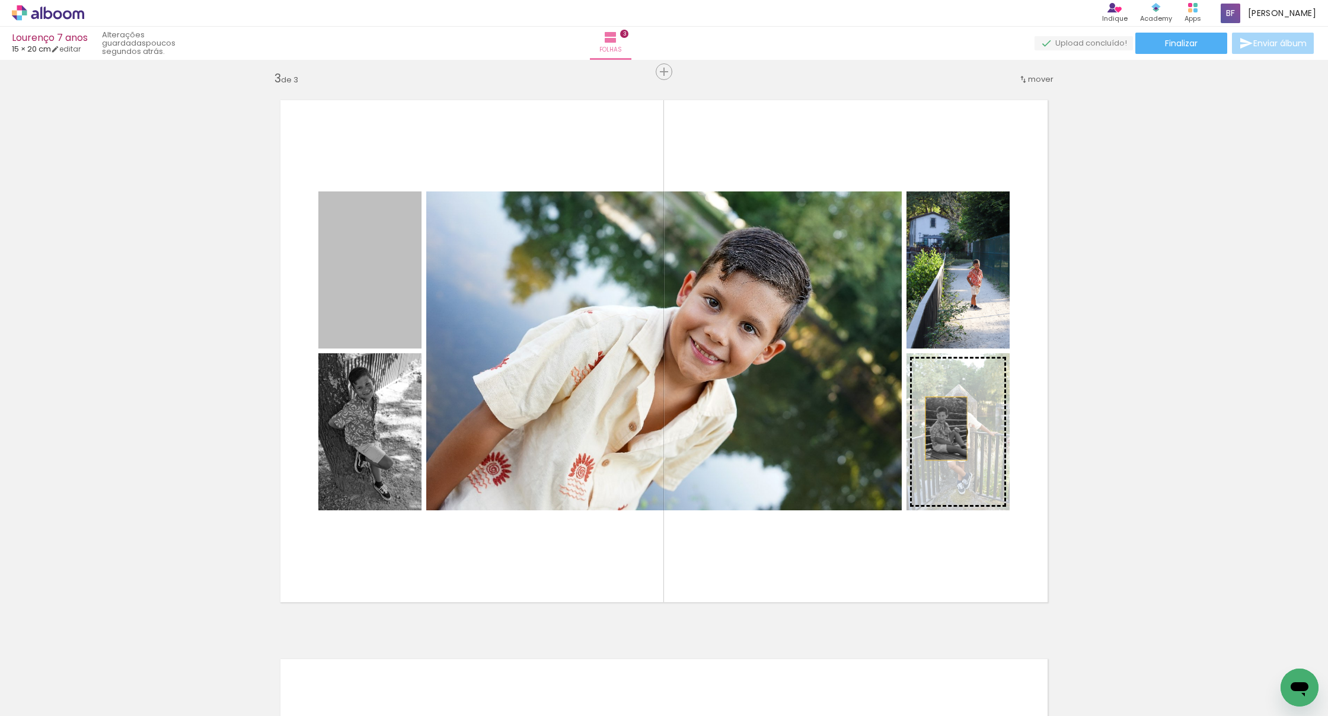
drag, startPoint x: 372, startPoint y: 289, endPoint x: 946, endPoint y: 428, distance: 590.5
click at [0, 0] on slot at bounding box center [0, 0] width 0 height 0
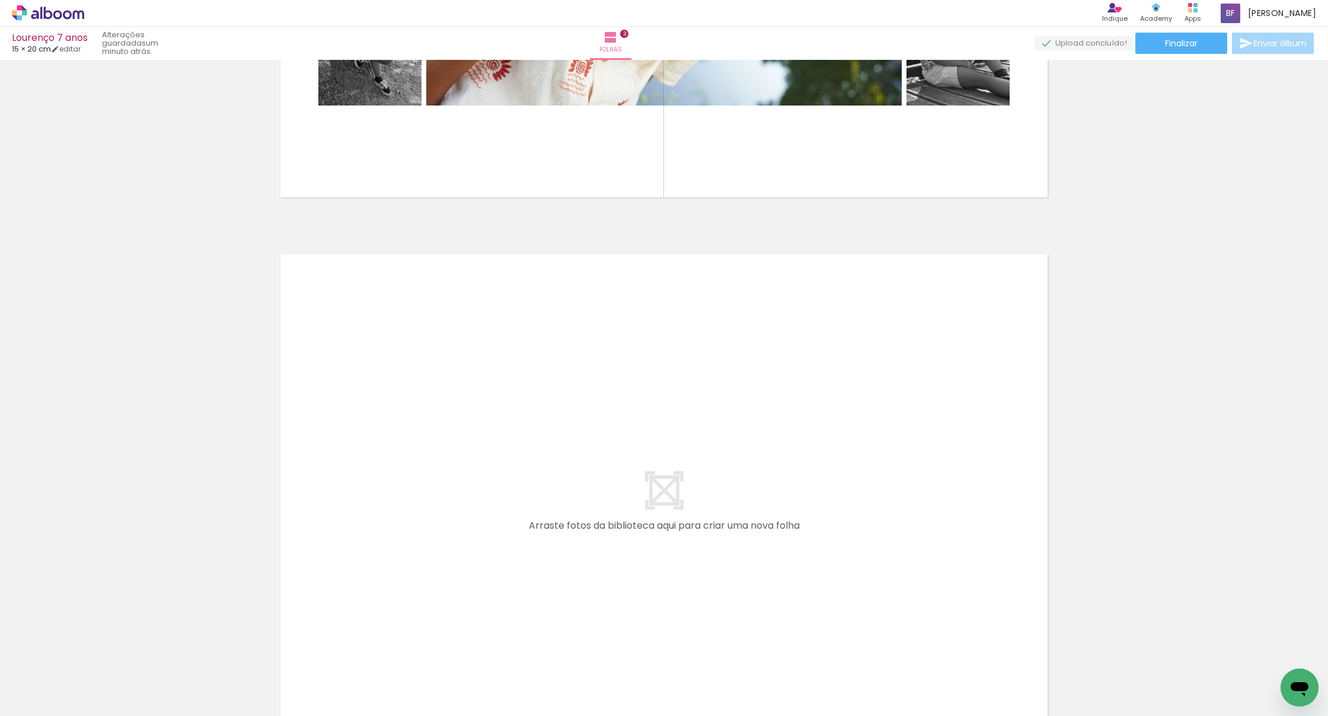
scroll to position [0, 178]
click at [808, 492] on quentale-workspace at bounding box center [664, 358] width 1328 height 716
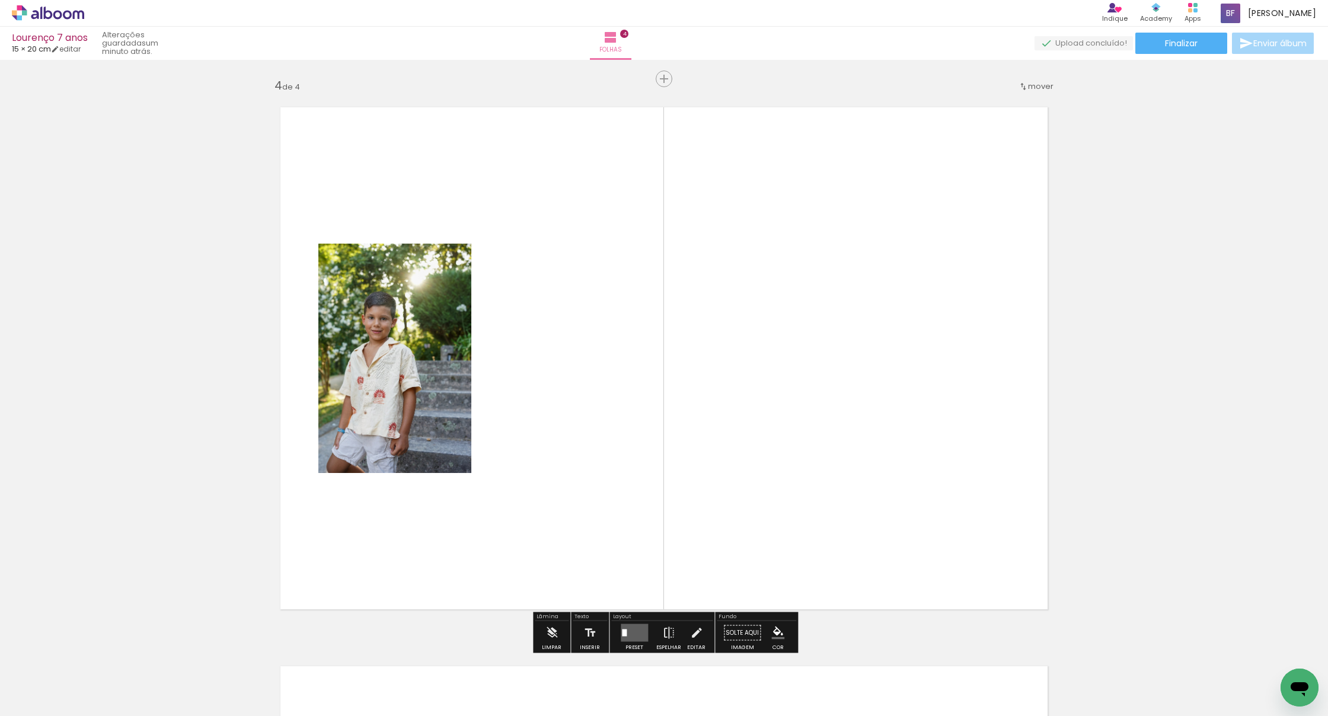
scroll to position [1684, 0]
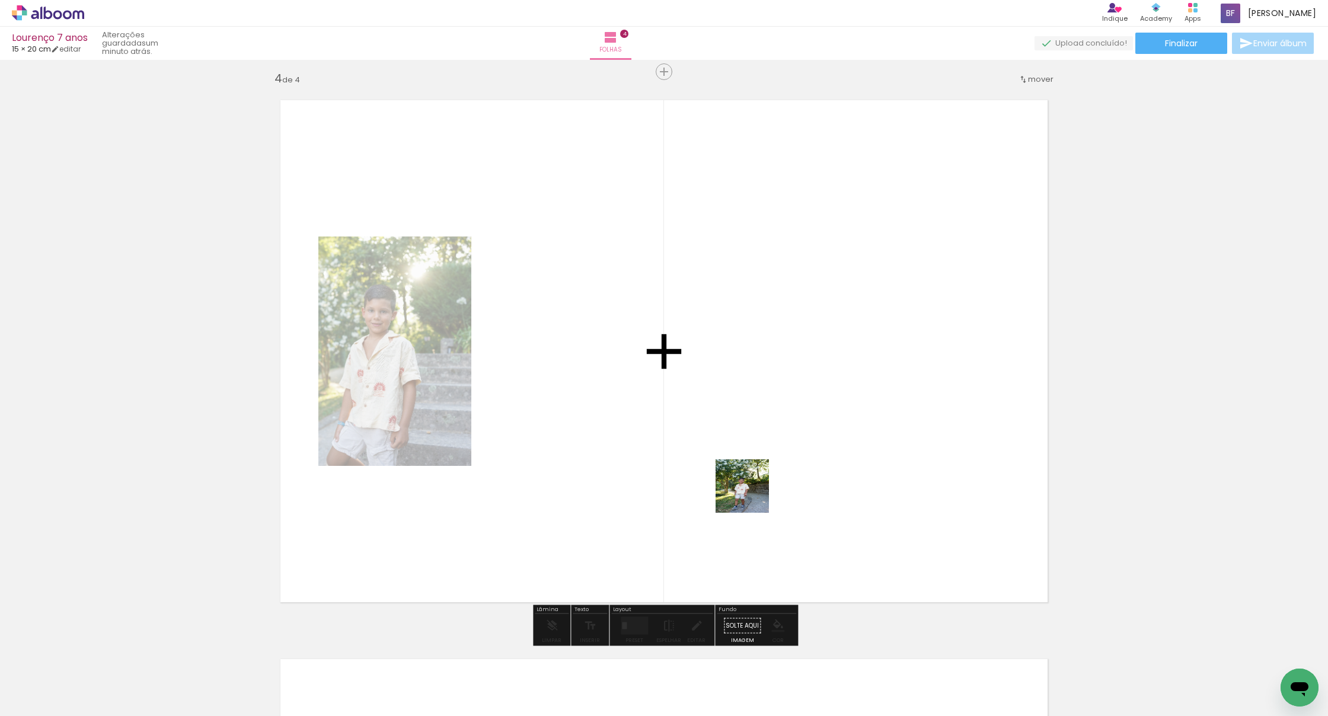
drag, startPoint x: 875, startPoint y: 676, endPoint x: 748, endPoint y: 492, distance: 223.6
click at [748, 492] on quentale-workspace at bounding box center [664, 358] width 1328 height 716
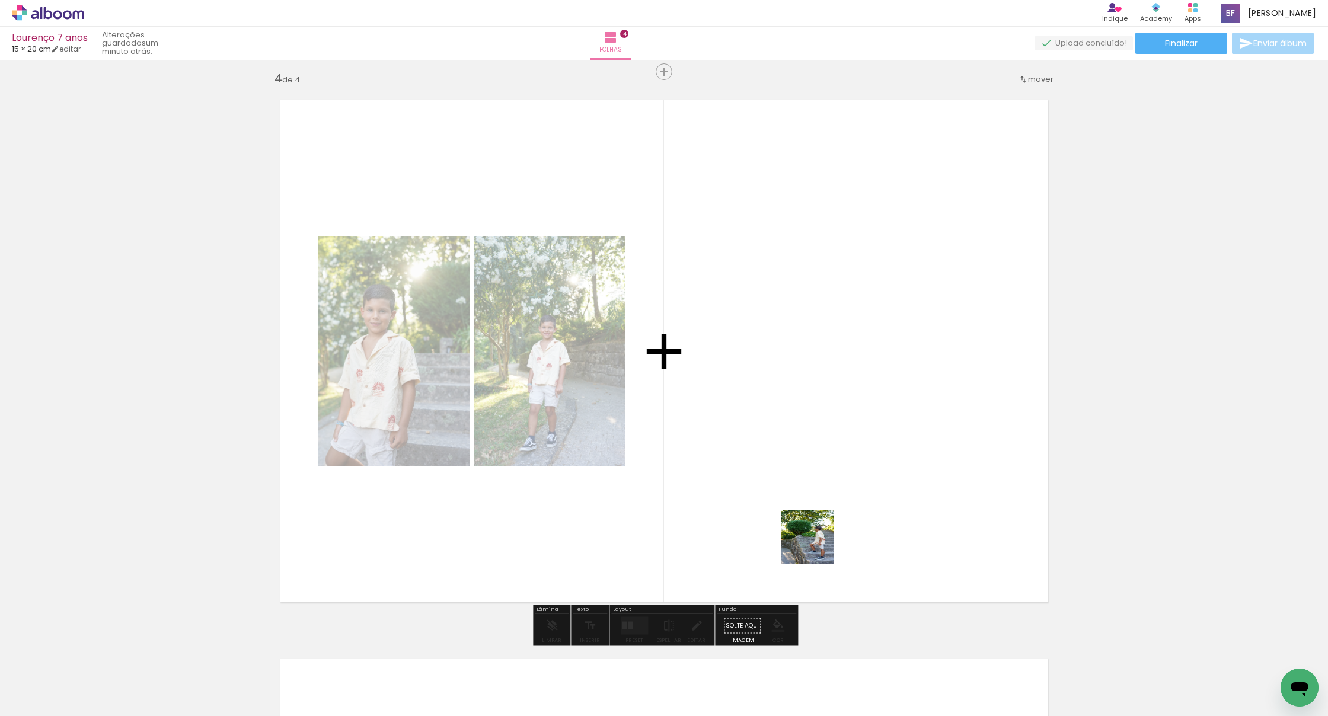
drag, startPoint x: 741, startPoint y: 684, endPoint x: 839, endPoint y: 473, distance: 232.8
click at [811, 473] on quentale-workspace at bounding box center [664, 358] width 1328 height 716
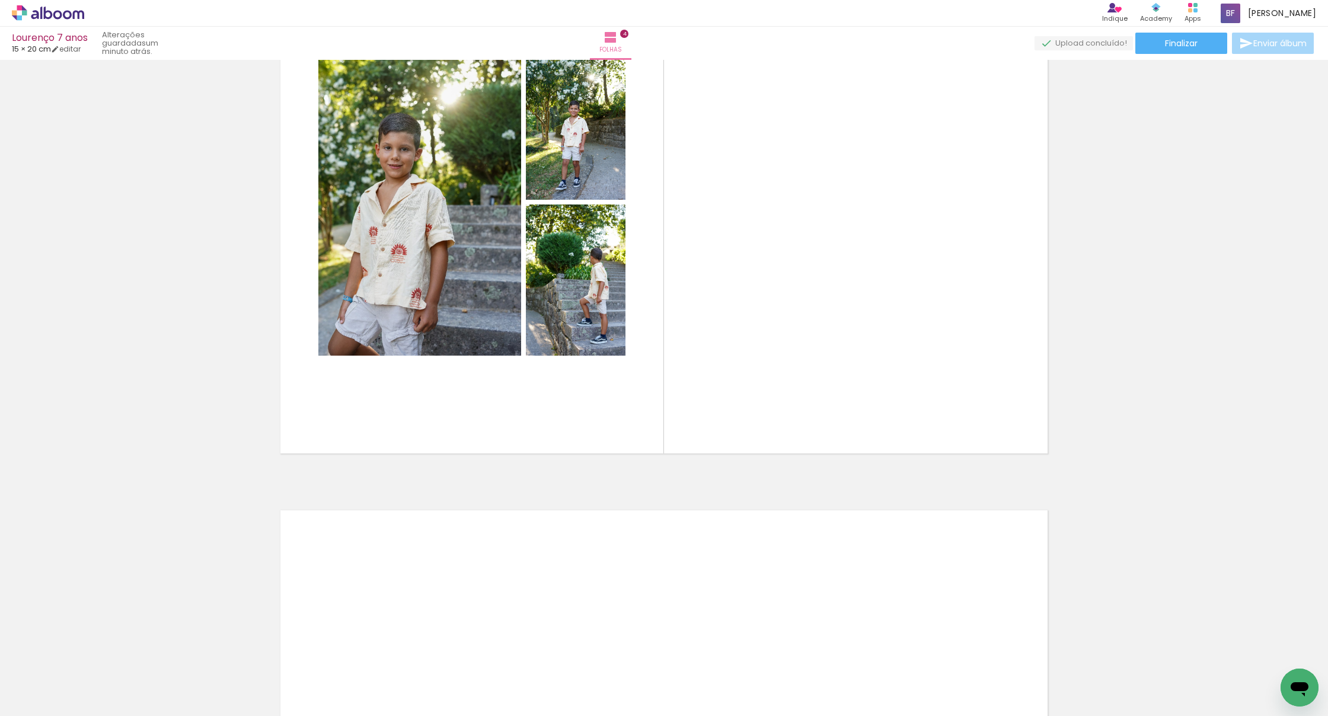
scroll to position [0, 544]
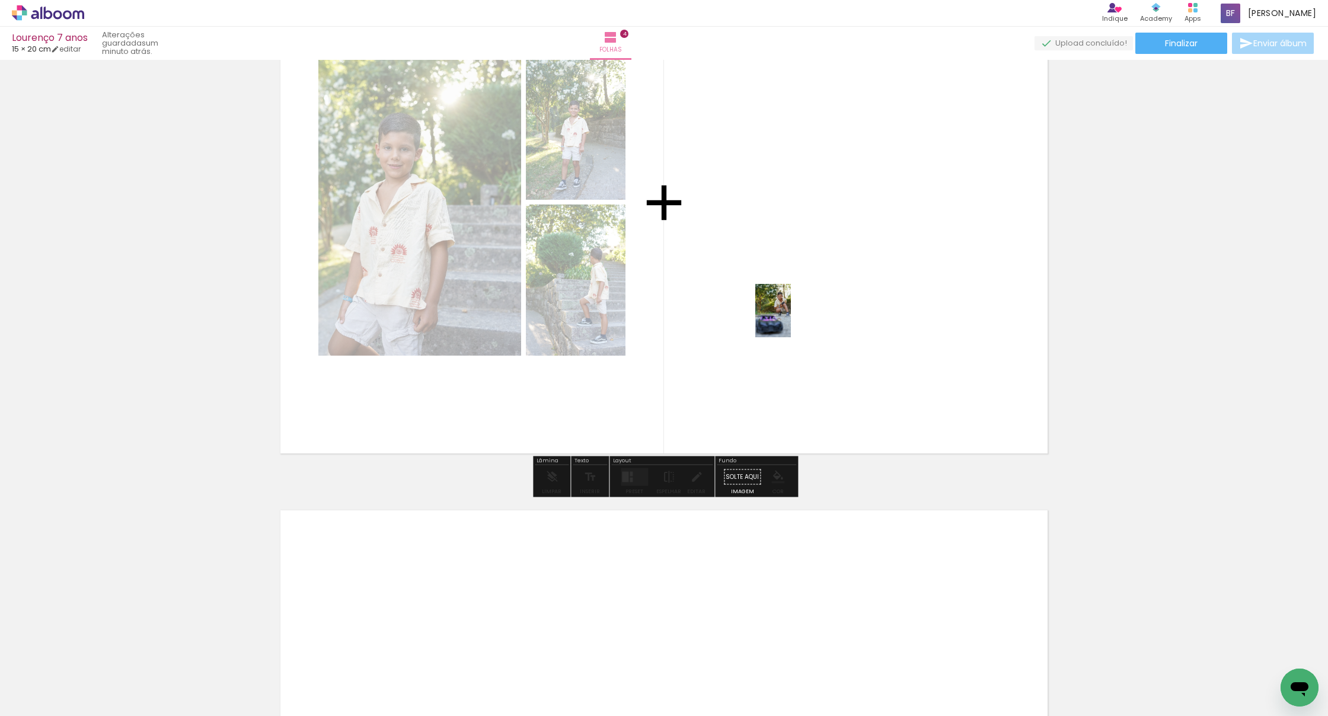
drag, startPoint x: 664, startPoint y: 631, endPoint x: 791, endPoint y: 316, distance: 339.1
click at [791, 316] on quentale-workspace at bounding box center [664, 358] width 1328 height 716
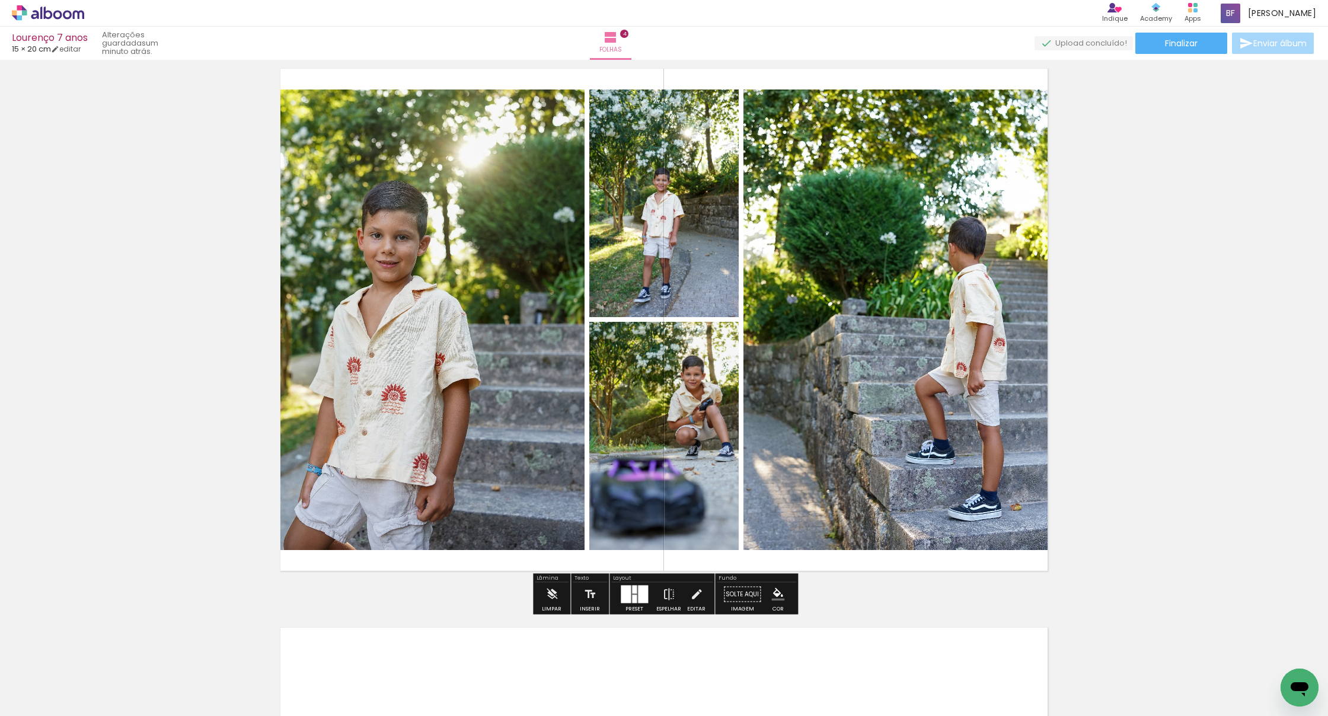
scroll to position [1717, 0]
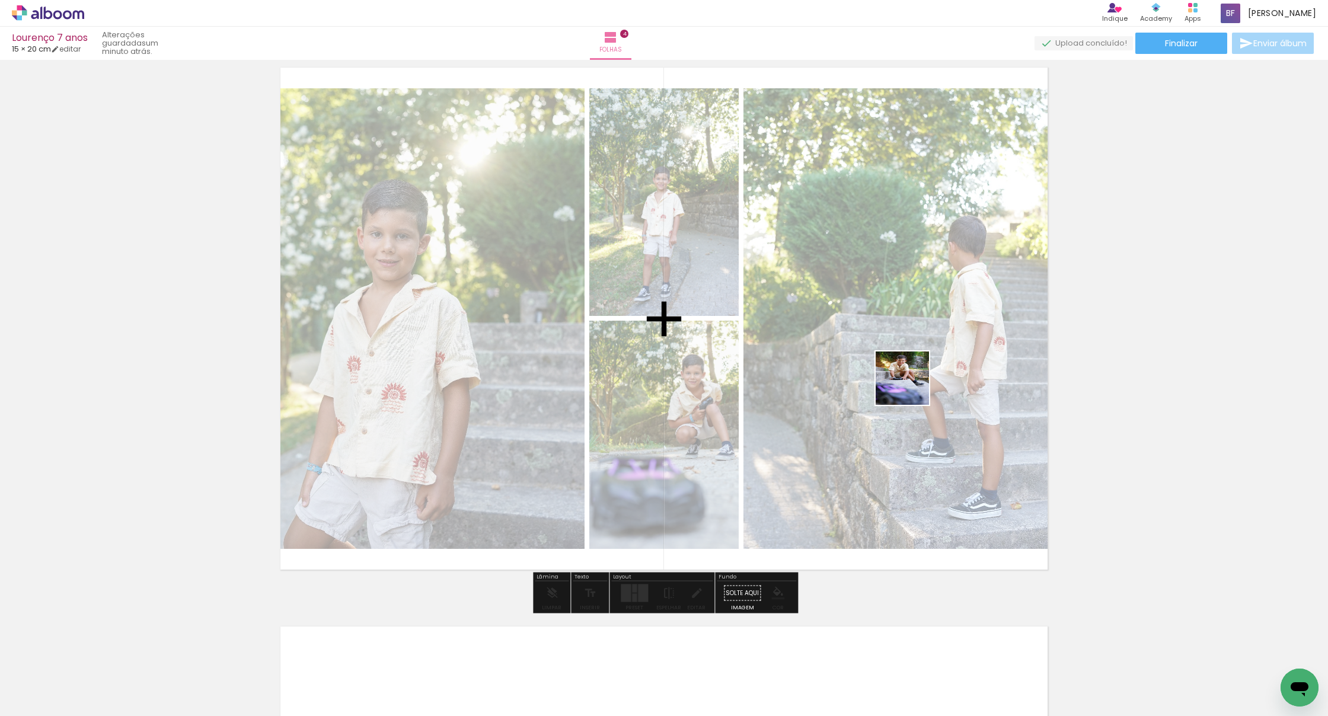
click at [811, 373] on quentale-workspace at bounding box center [664, 358] width 1328 height 716
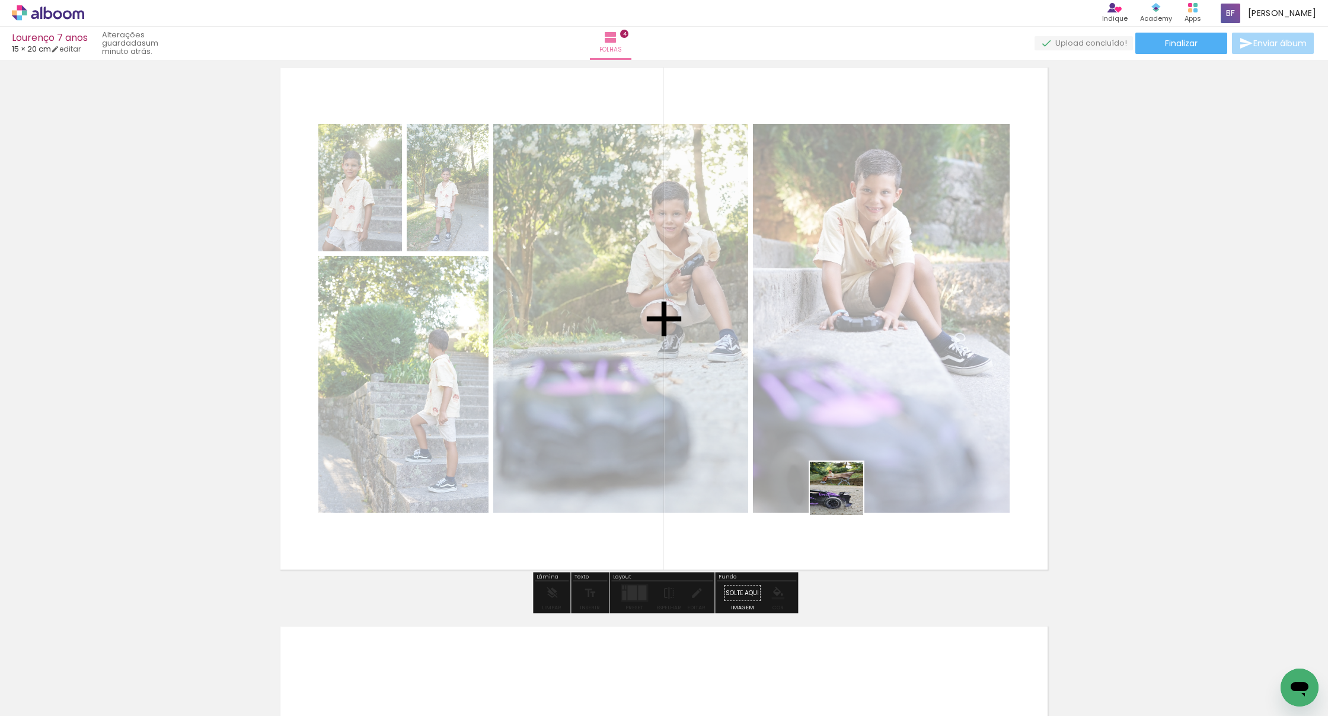
drag, startPoint x: 767, startPoint y: 676, endPoint x: 849, endPoint y: 431, distance: 257.7
click at [811, 431] on quentale-workspace at bounding box center [664, 358] width 1328 height 716
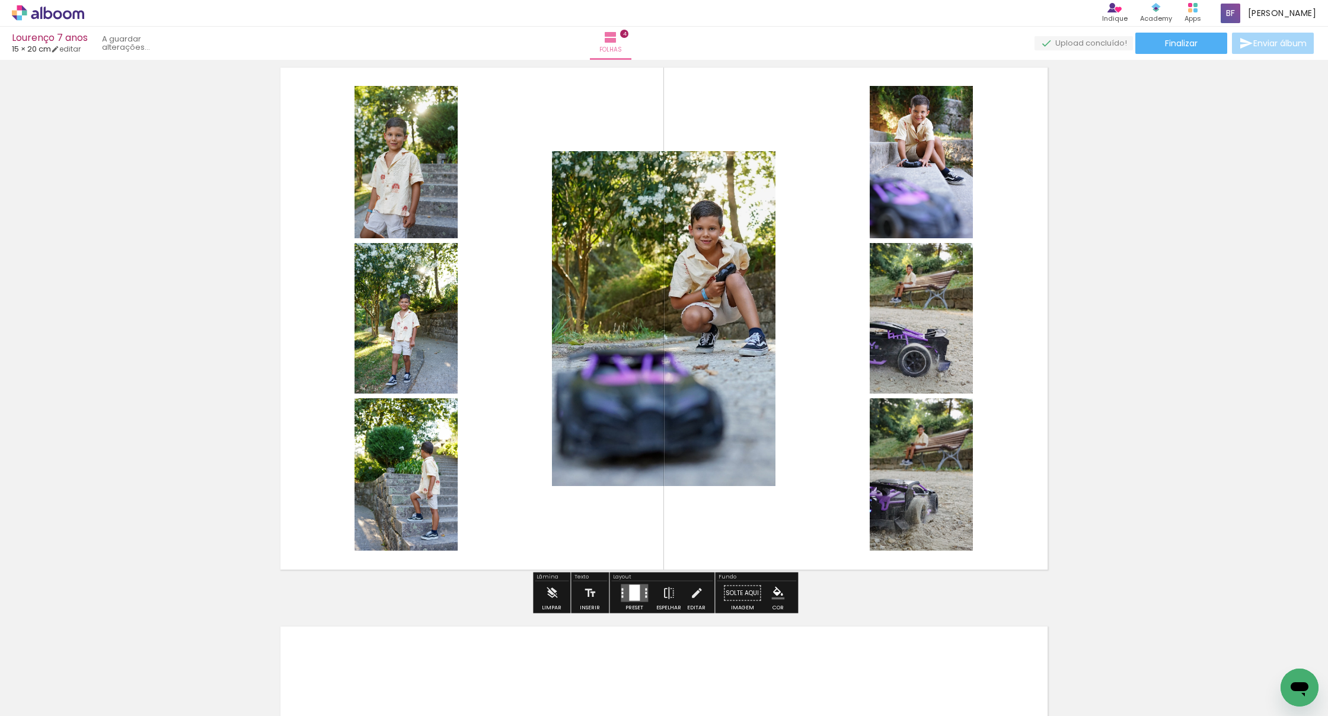
drag, startPoint x: 835, startPoint y: 670, endPoint x: 897, endPoint y: 446, distance: 232.5
click at [811, 446] on quentale-workspace at bounding box center [664, 358] width 1328 height 716
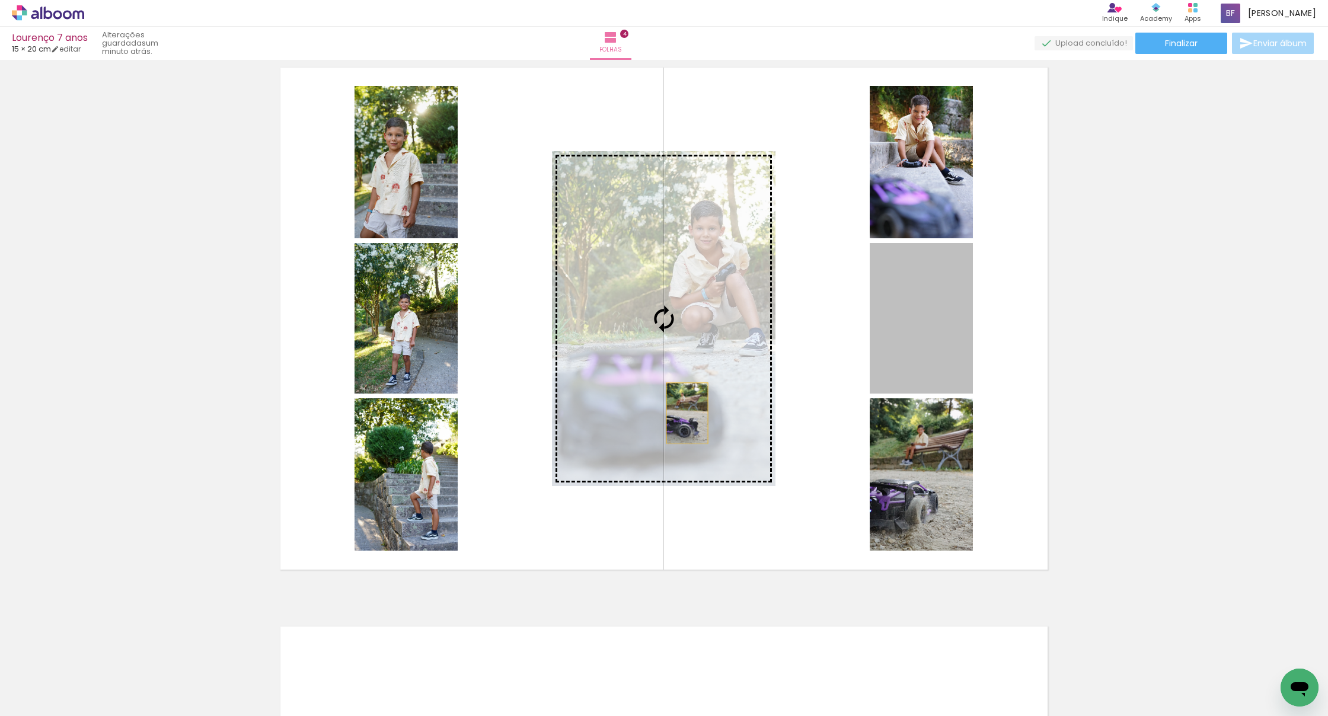
drag, startPoint x: 925, startPoint y: 350, endPoint x: 687, endPoint y: 411, distance: 245.4
click at [0, 0] on slot at bounding box center [0, 0] width 0 height 0
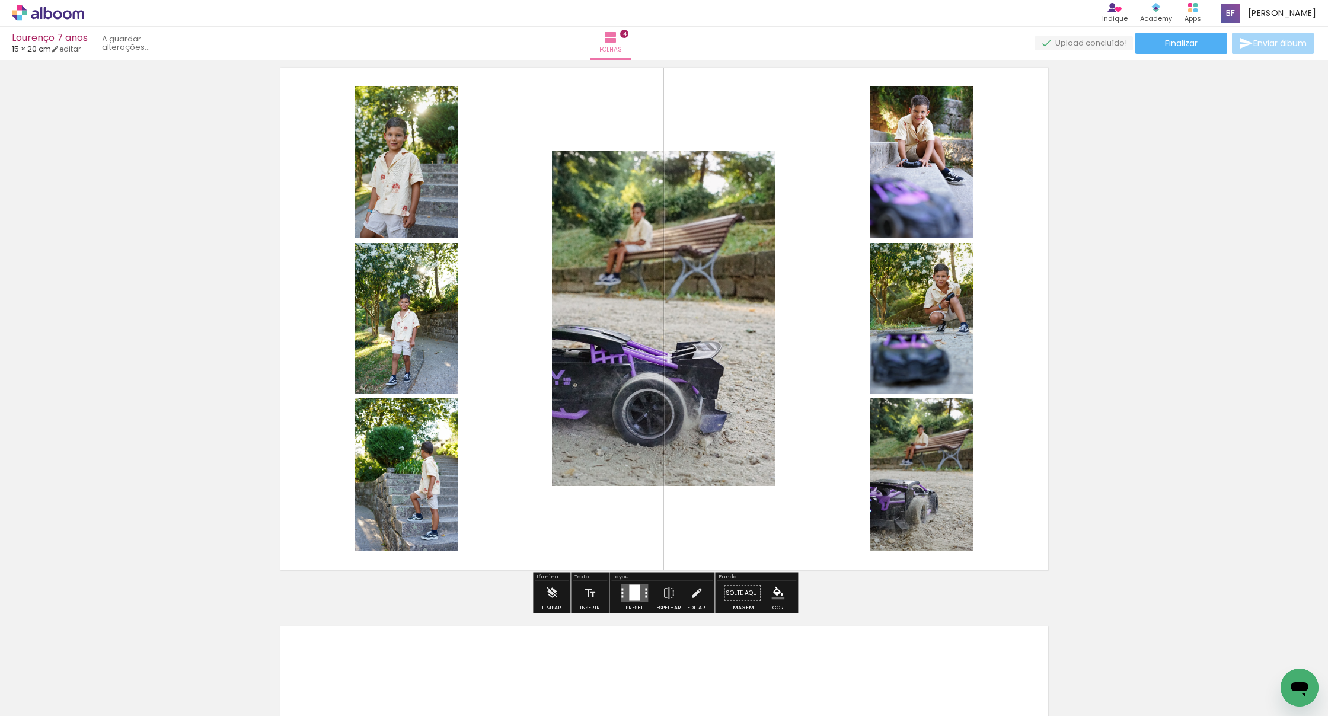
scroll to position [1717, 0]
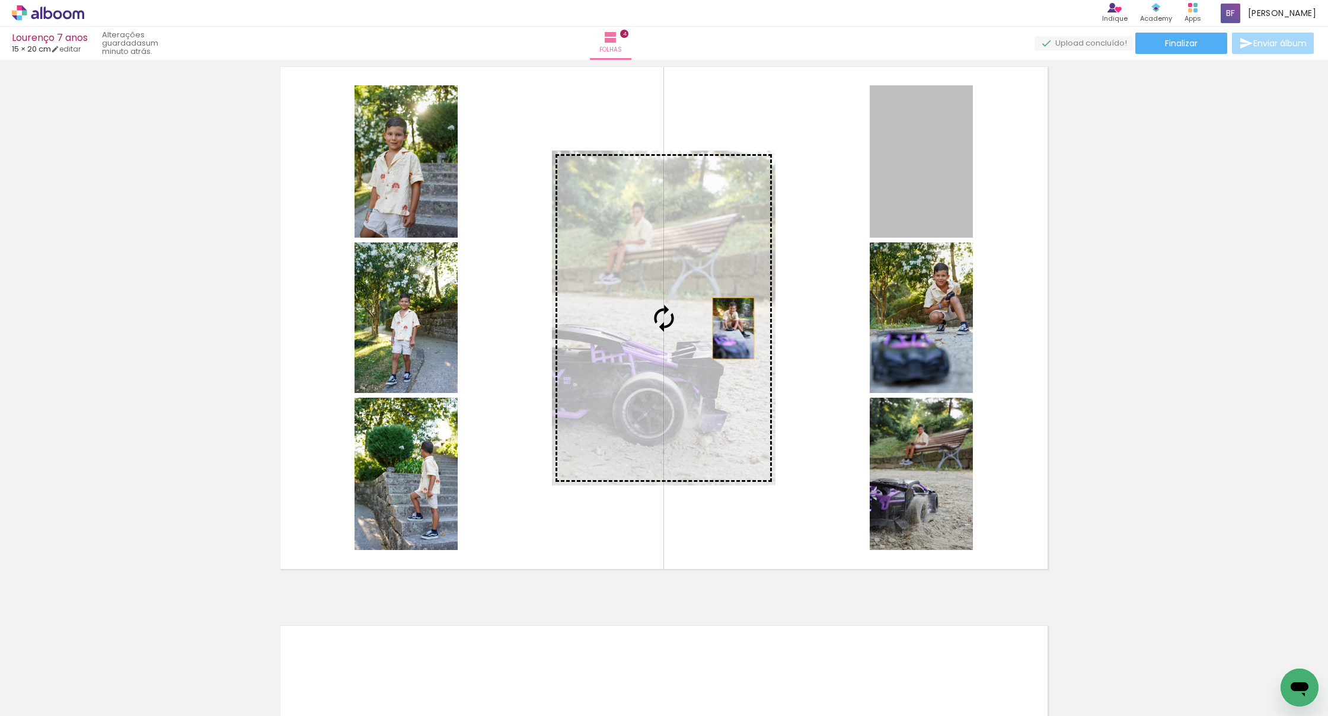
drag, startPoint x: 926, startPoint y: 185, endPoint x: 729, endPoint y: 335, distance: 247.4
click at [0, 0] on slot at bounding box center [0, 0] width 0 height 0
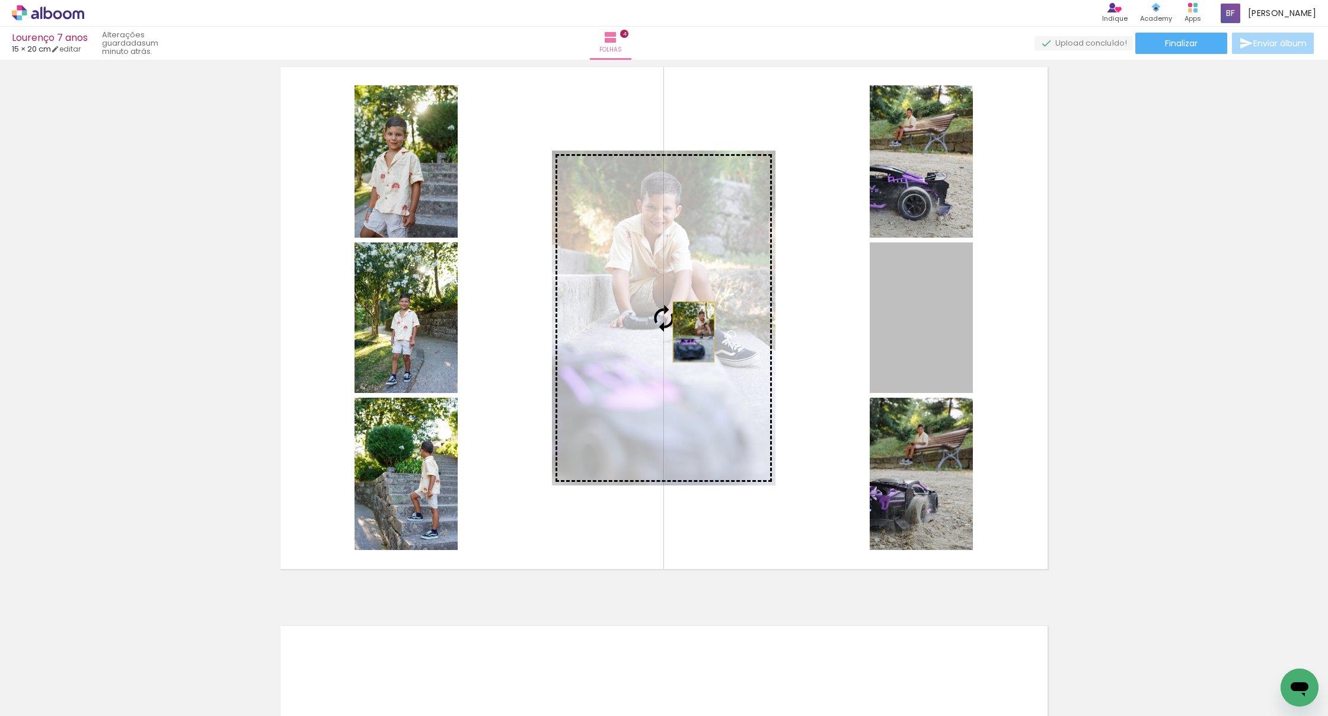
drag, startPoint x: 911, startPoint y: 321, endPoint x: 693, endPoint y: 332, distance: 219.0
click at [0, 0] on slot at bounding box center [0, 0] width 0 height 0
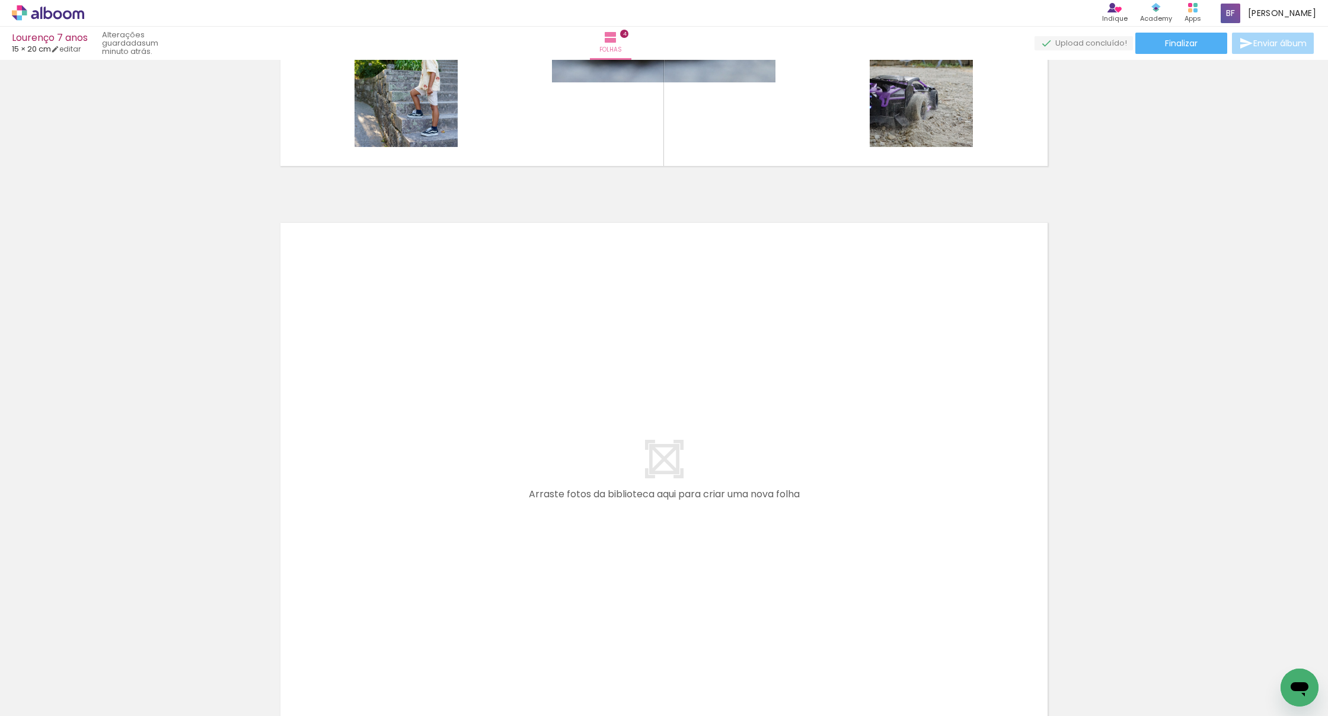
scroll to position [0, 922]
click at [735, 513] on quentale-workspace at bounding box center [664, 358] width 1328 height 716
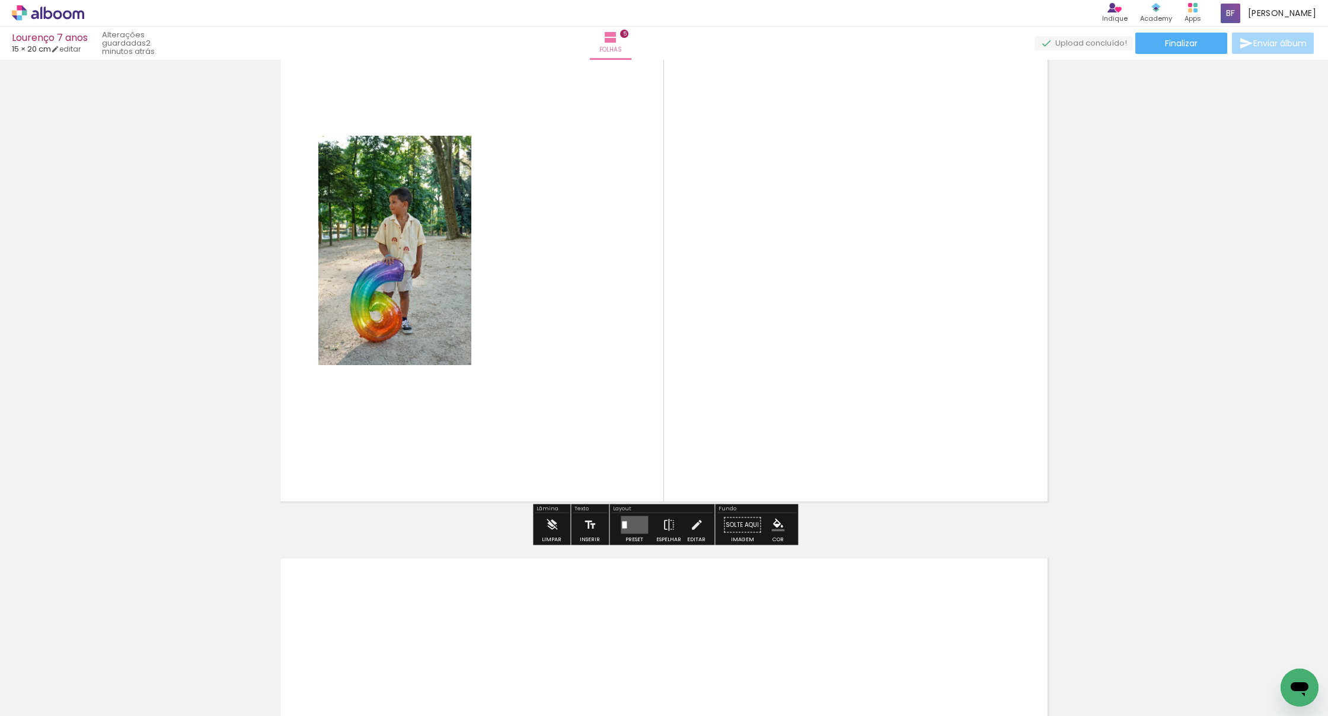
scroll to position [2344, 0]
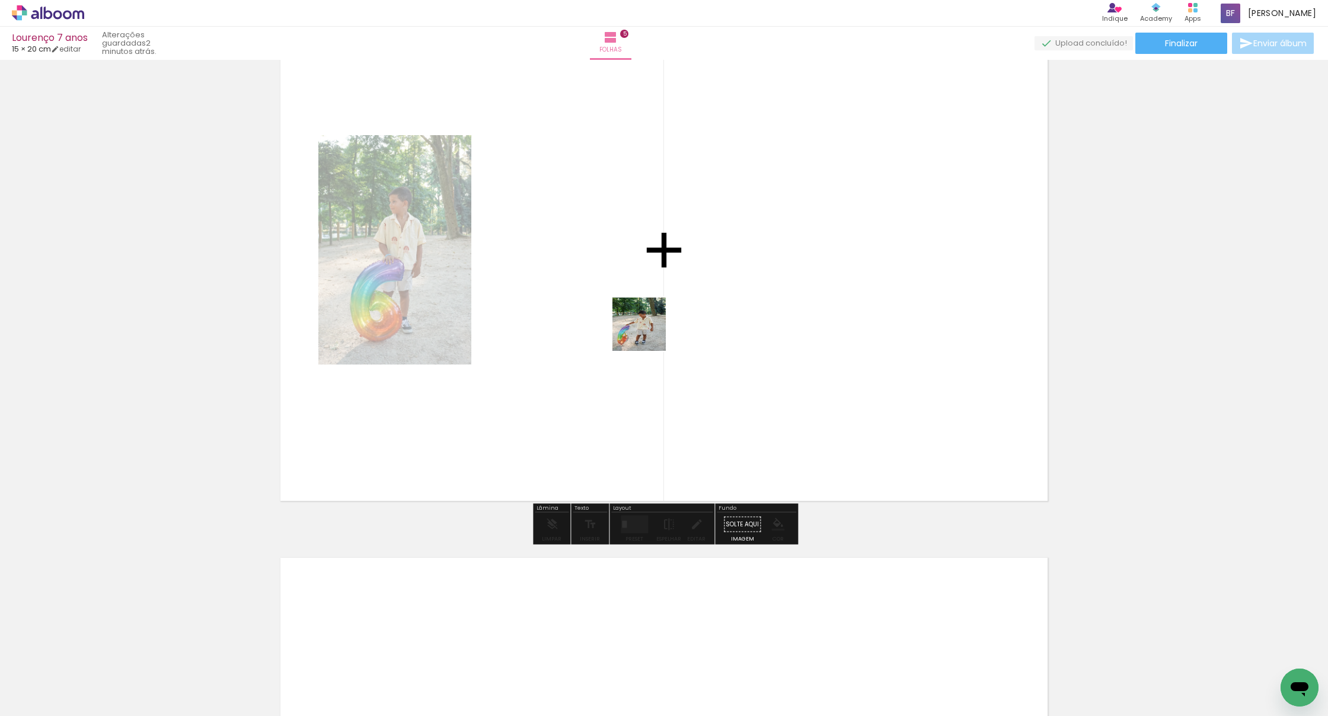
drag, startPoint x: 627, startPoint y: 494, endPoint x: 648, endPoint y: 323, distance: 172.6
click at [648, 323] on quentale-workspace at bounding box center [664, 358] width 1328 height 716
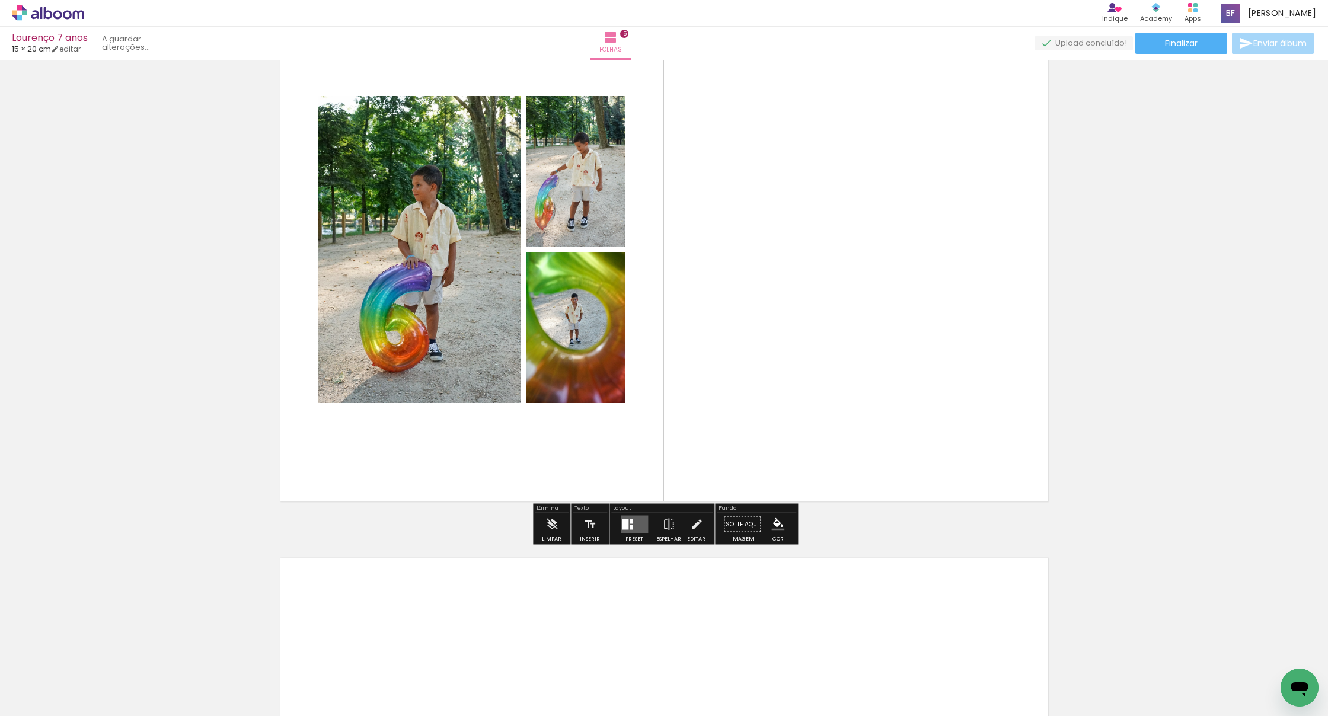
drag, startPoint x: 551, startPoint y: 530, endPoint x: 733, endPoint y: 334, distance: 267.5
click at [733, 334] on quentale-workspace at bounding box center [664, 358] width 1328 height 716
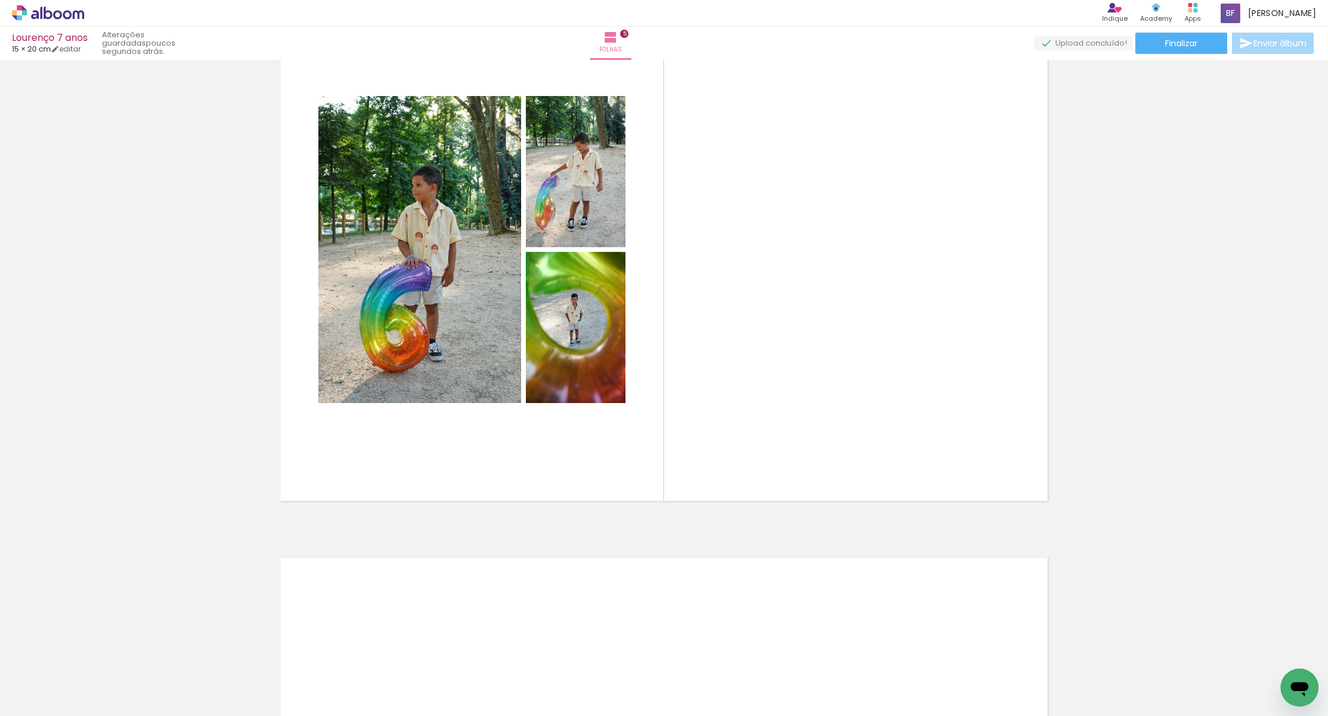
scroll to position [0, 0]
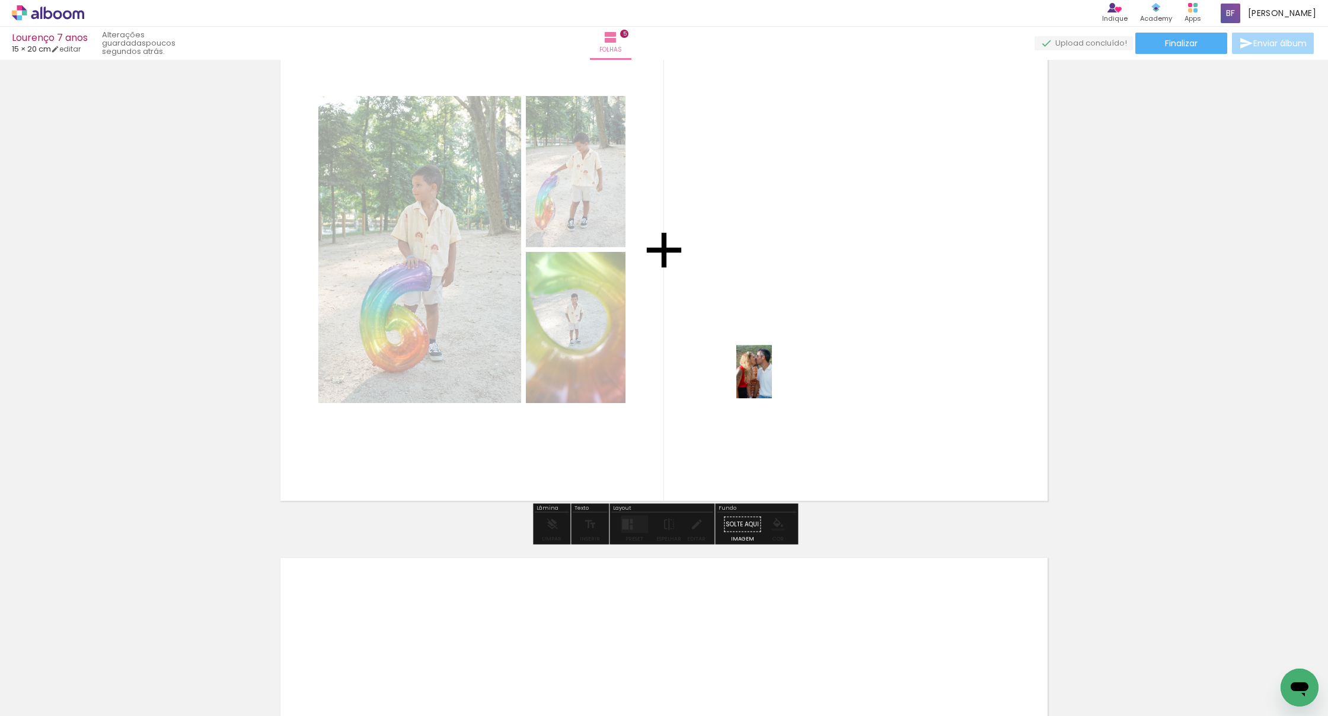
drag, startPoint x: 696, startPoint y: 689, endPoint x: 772, endPoint y: 380, distance: 317.2
click at [772, 380] on quentale-workspace at bounding box center [664, 358] width 1328 height 716
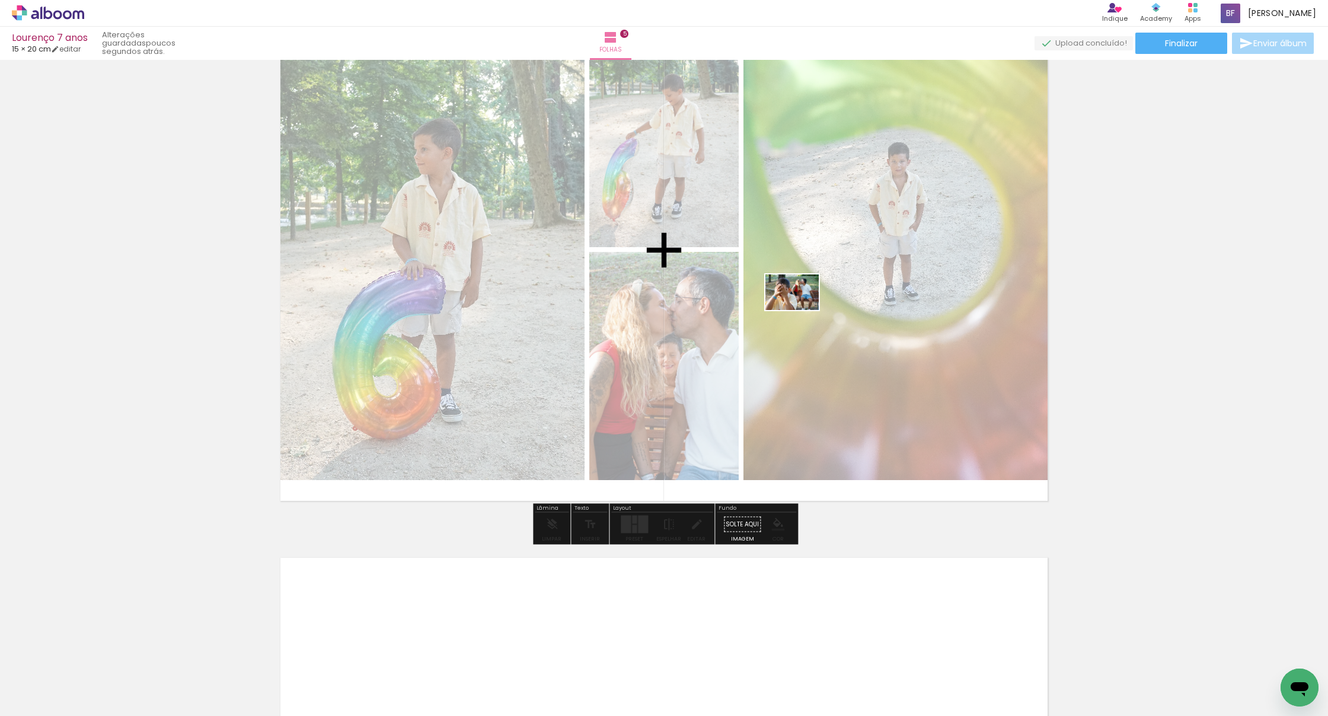
drag, startPoint x: 761, startPoint y: 673, endPoint x: 801, endPoint y: 310, distance: 364.9
click at [801, 310] on quentale-workspace at bounding box center [664, 358] width 1328 height 716
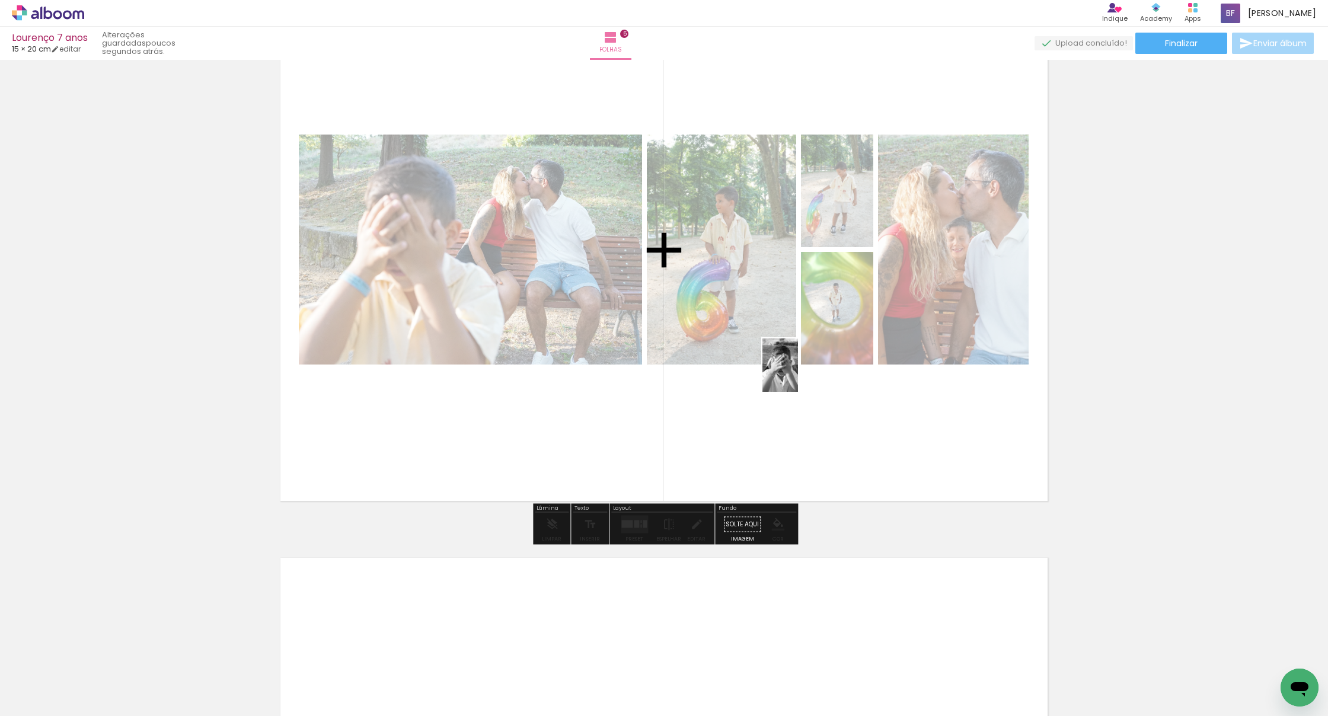
click at [798, 374] on quentale-workspace at bounding box center [664, 358] width 1328 height 716
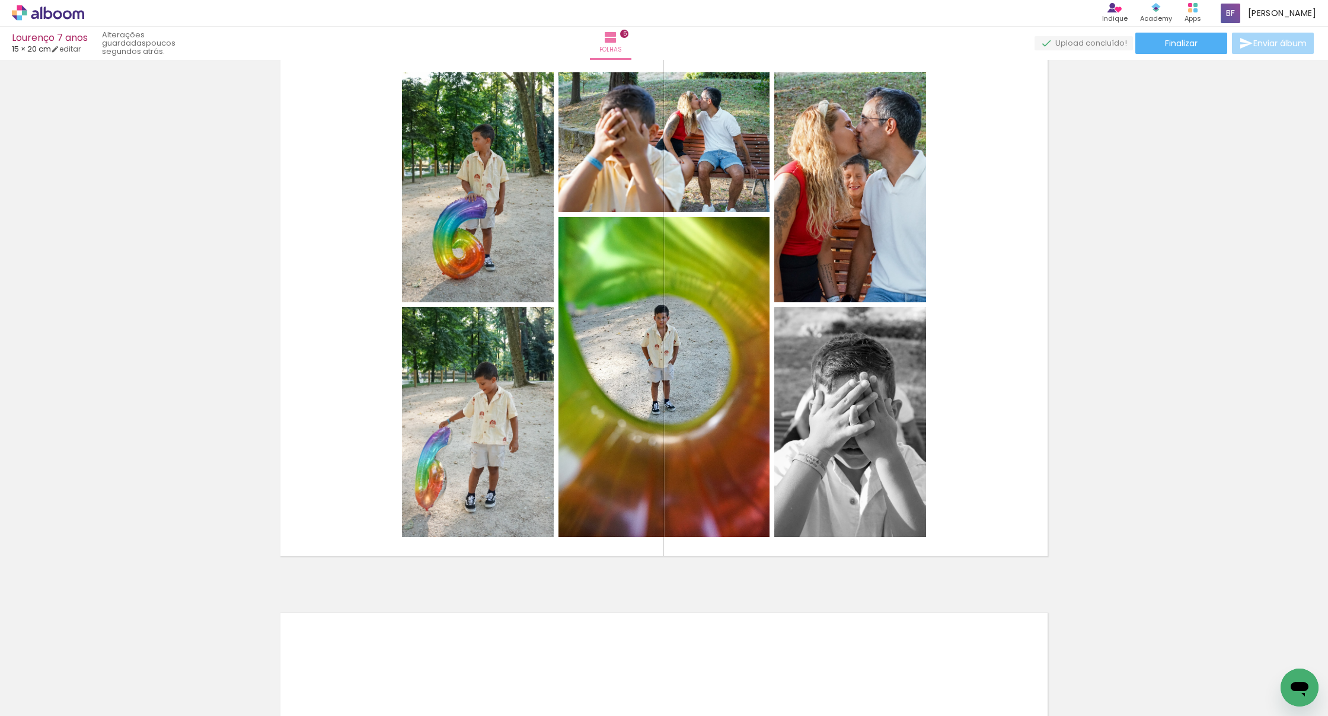
scroll to position [2283, 0]
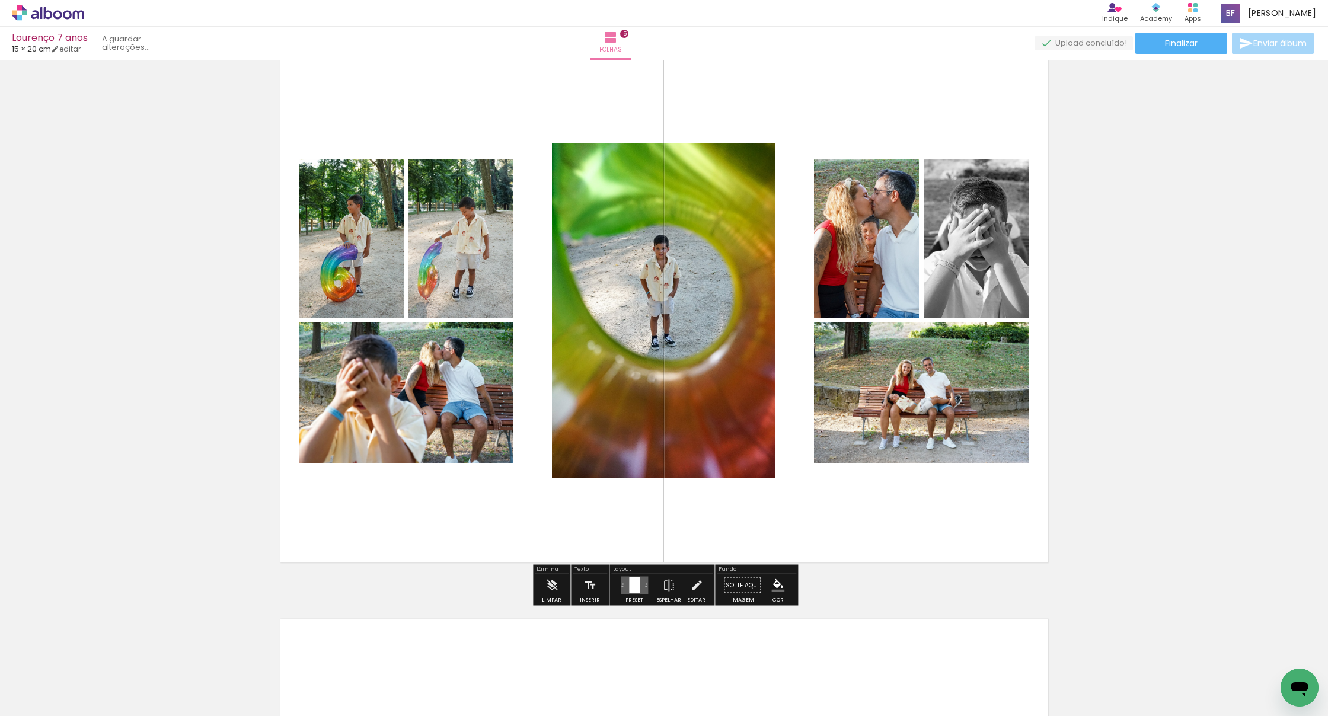
drag, startPoint x: 767, startPoint y: 475, endPoint x: 778, endPoint y: 450, distance: 27.1
click at [778, 450] on quentale-workspace at bounding box center [664, 358] width 1328 height 716
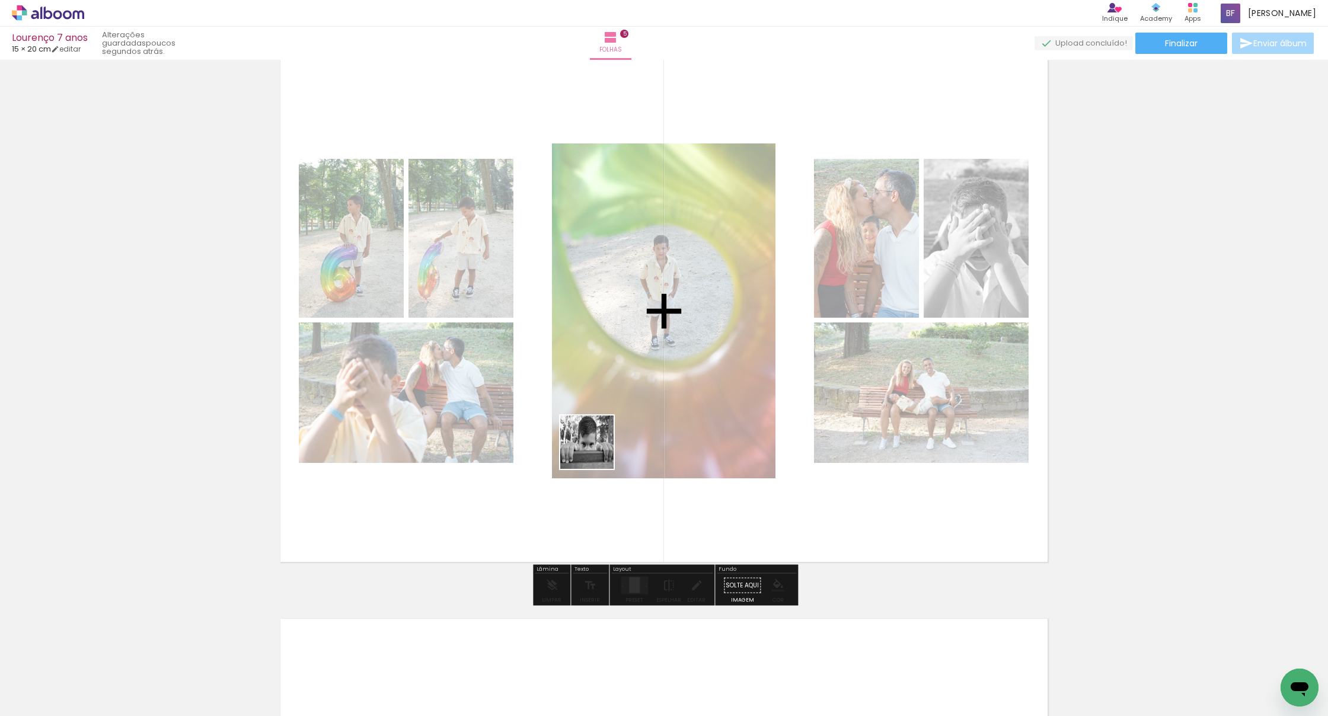
drag, startPoint x: 584, startPoint y: 588, endPoint x: 598, endPoint y: 377, distance: 211.5
click at [598, 377] on quentale-workspace at bounding box center [664, 358] width 1328 height 716
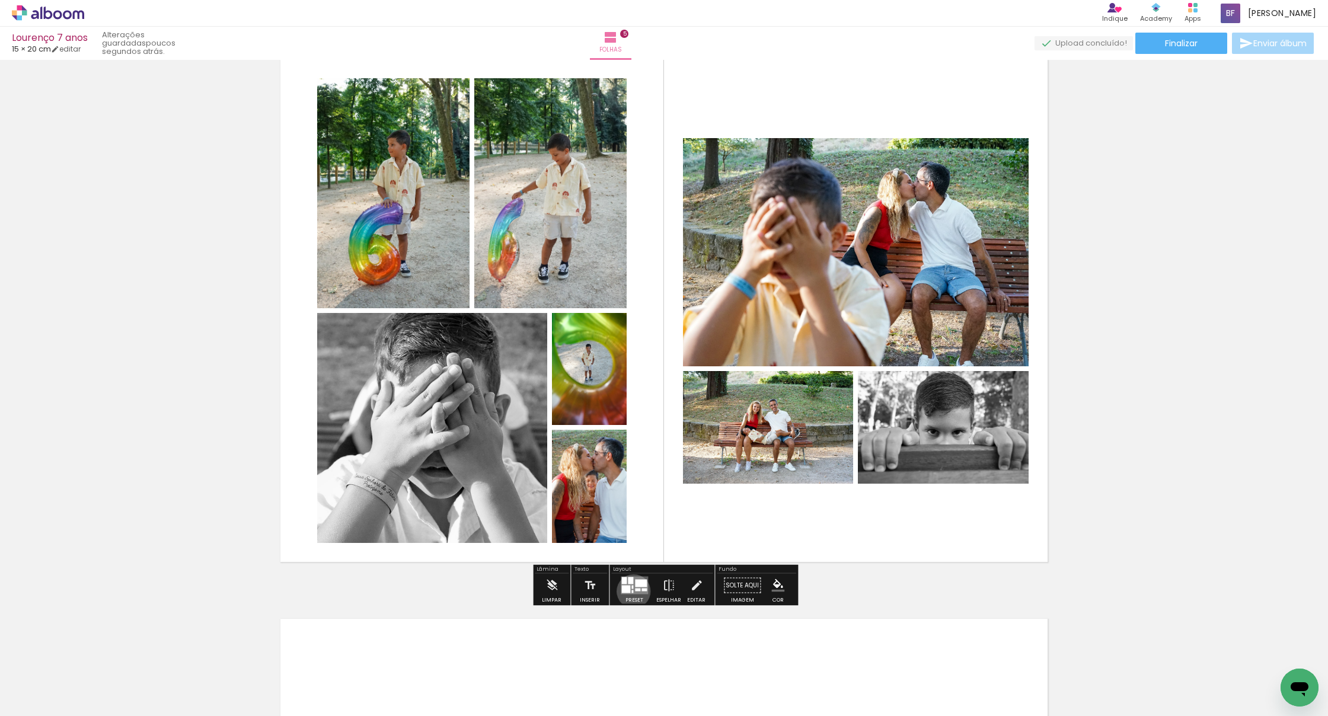
click at [631, 565] on div at bounding box center [632, 591] width 2 height 3
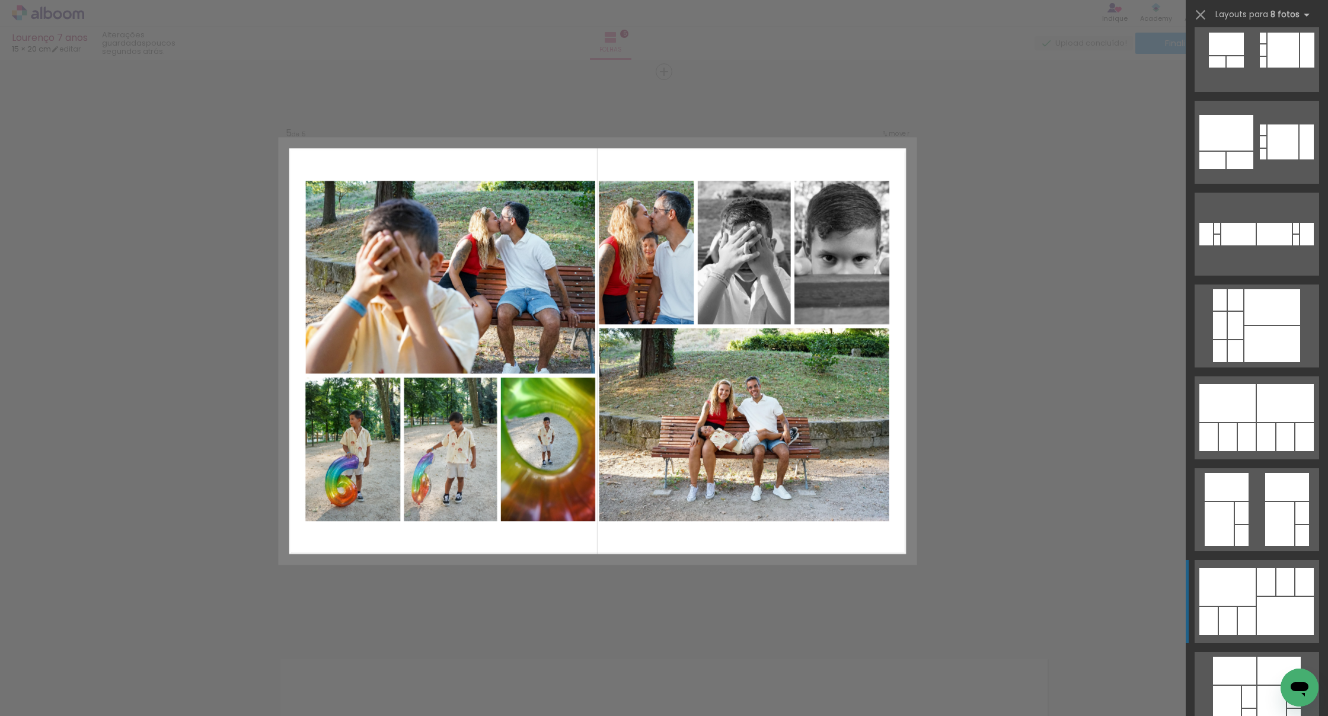
scroll to position [213, 0]
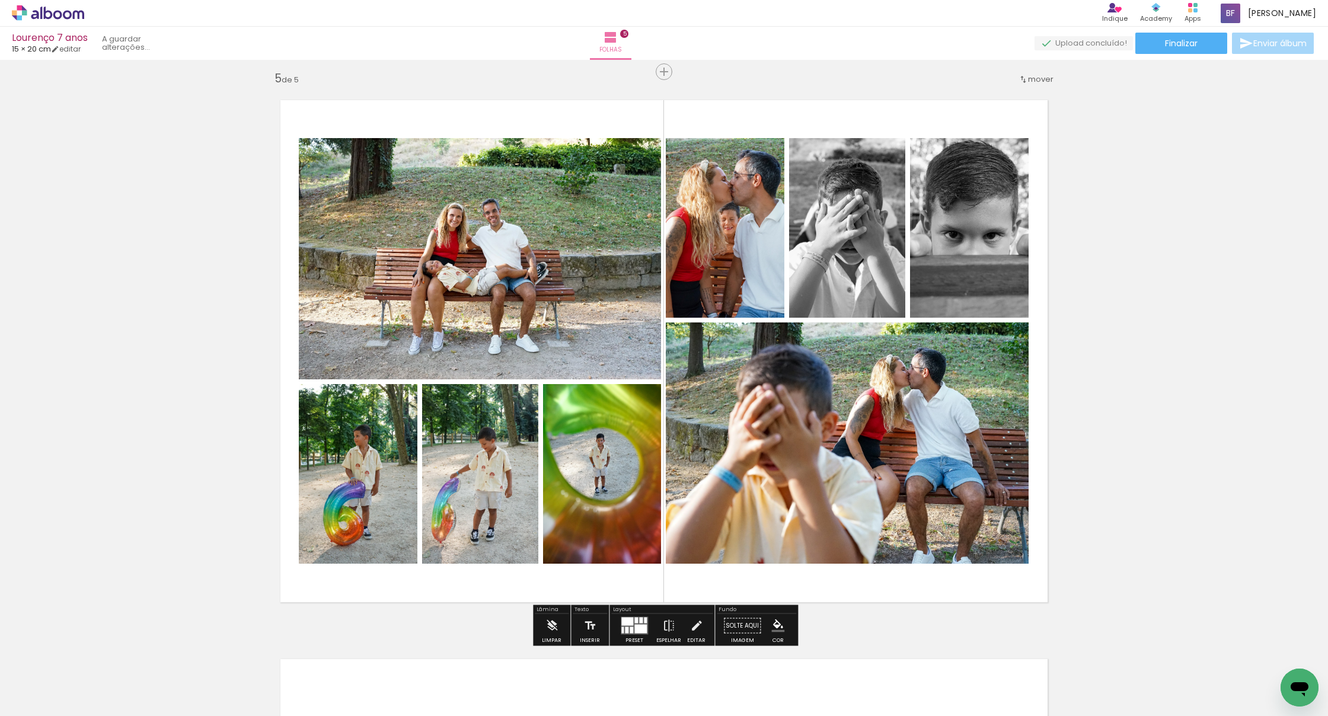
drag, startPoint x: 590, startPoint y: 328, endPoint x: 864, endPoint y: 455, distance: 301.5
click at [0, 0] on slot at bounding box center [0, 0] width 0 height 0
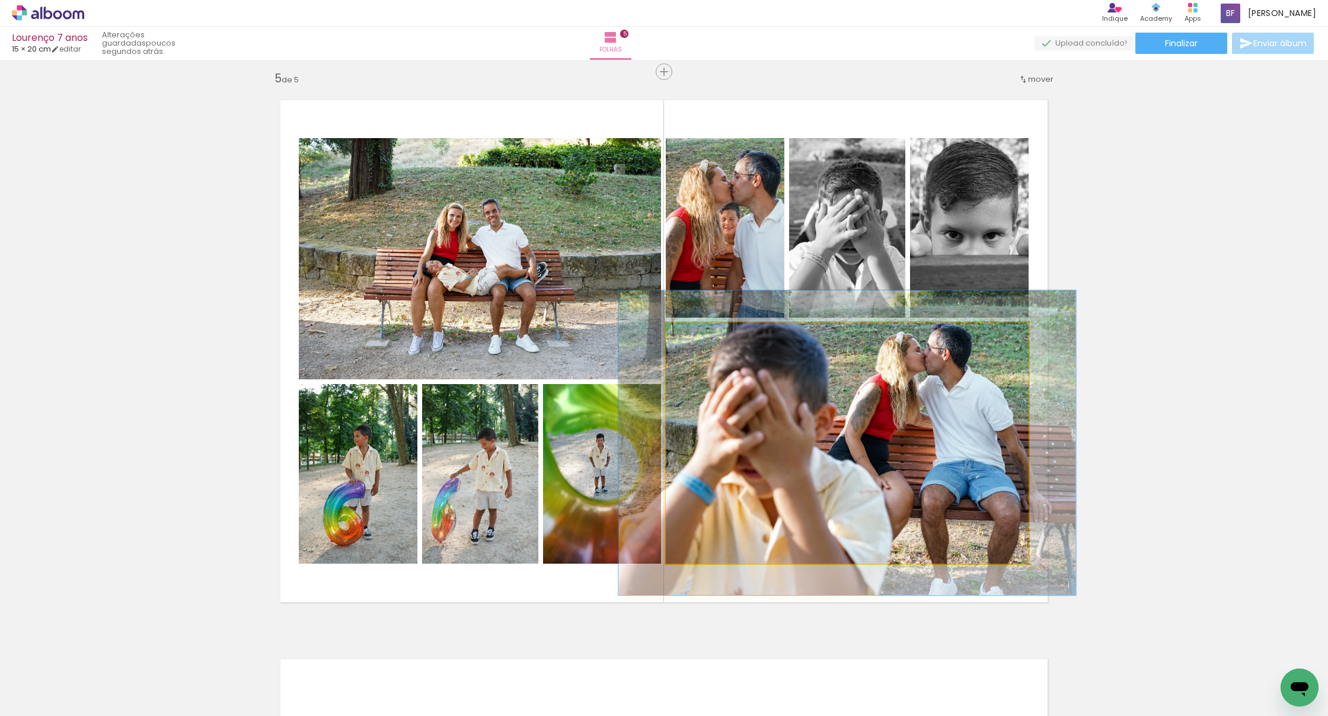
drag, startPoint x: 694, startPoint y: 336, endPoint x: 706, endPoint y: 335, distance: 11.9
type paper-slider "129"
click at [706, 335] on div at bounding box center [704, 335] width 11 height 11
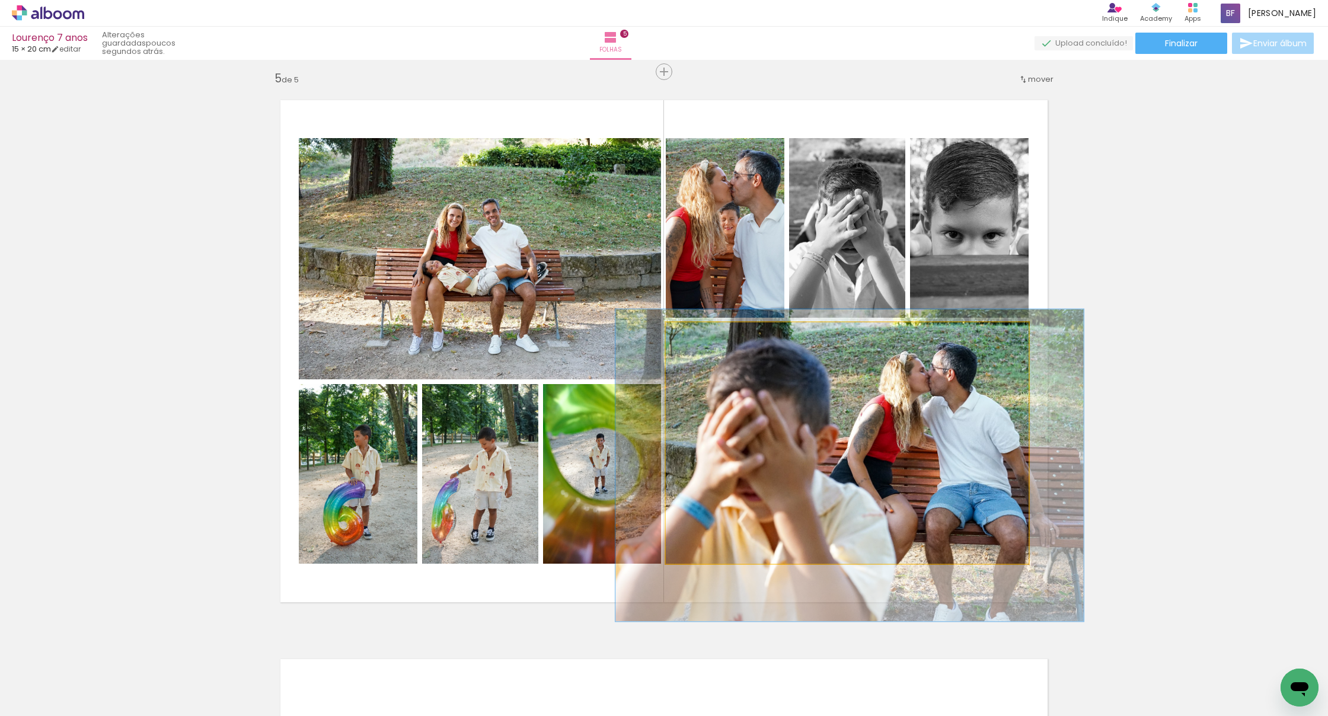
drag, startPoint x: 828, startPoint y: 468, endPoint x: 830, endPoint y: 488, distance: 19.7
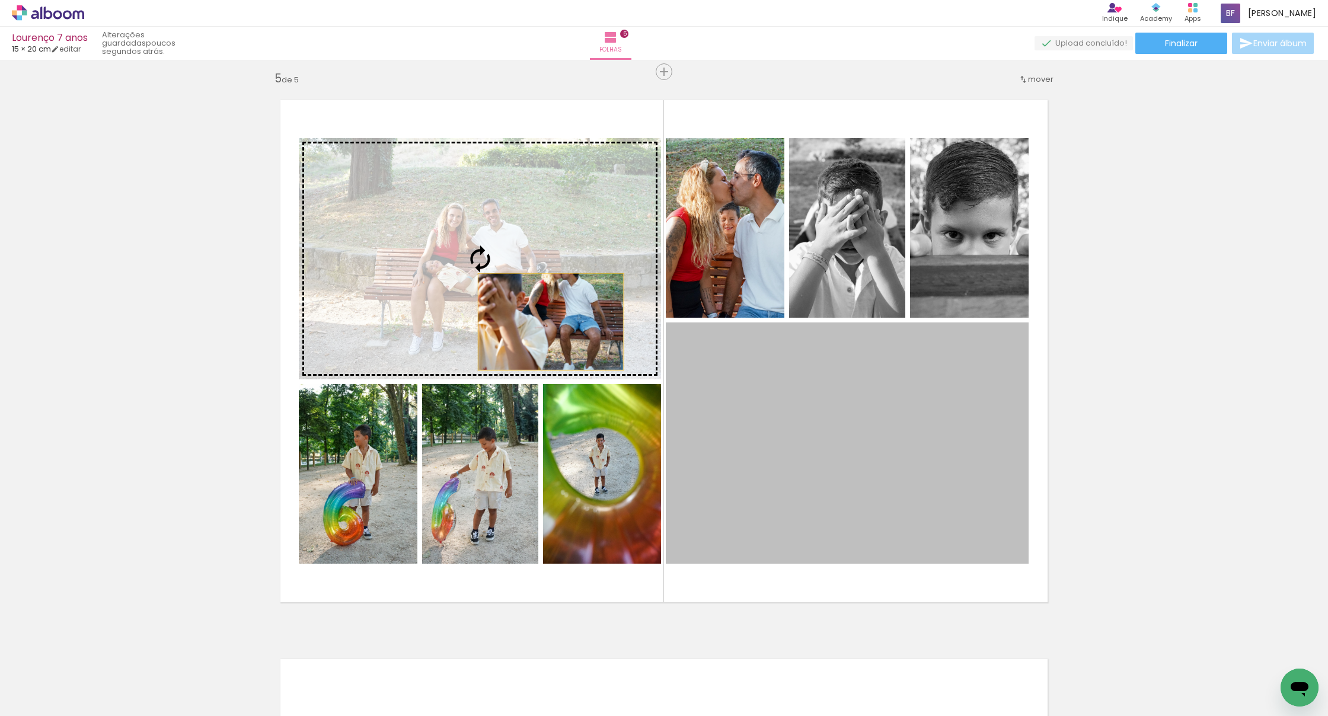
drag, startPoint x: 788, startPoint y: 472, endPoint x: 427, endPoint y: 261, distance: 418.4
click at [0, 0] on slot at bounding box center [0, 0] width 0 height 0
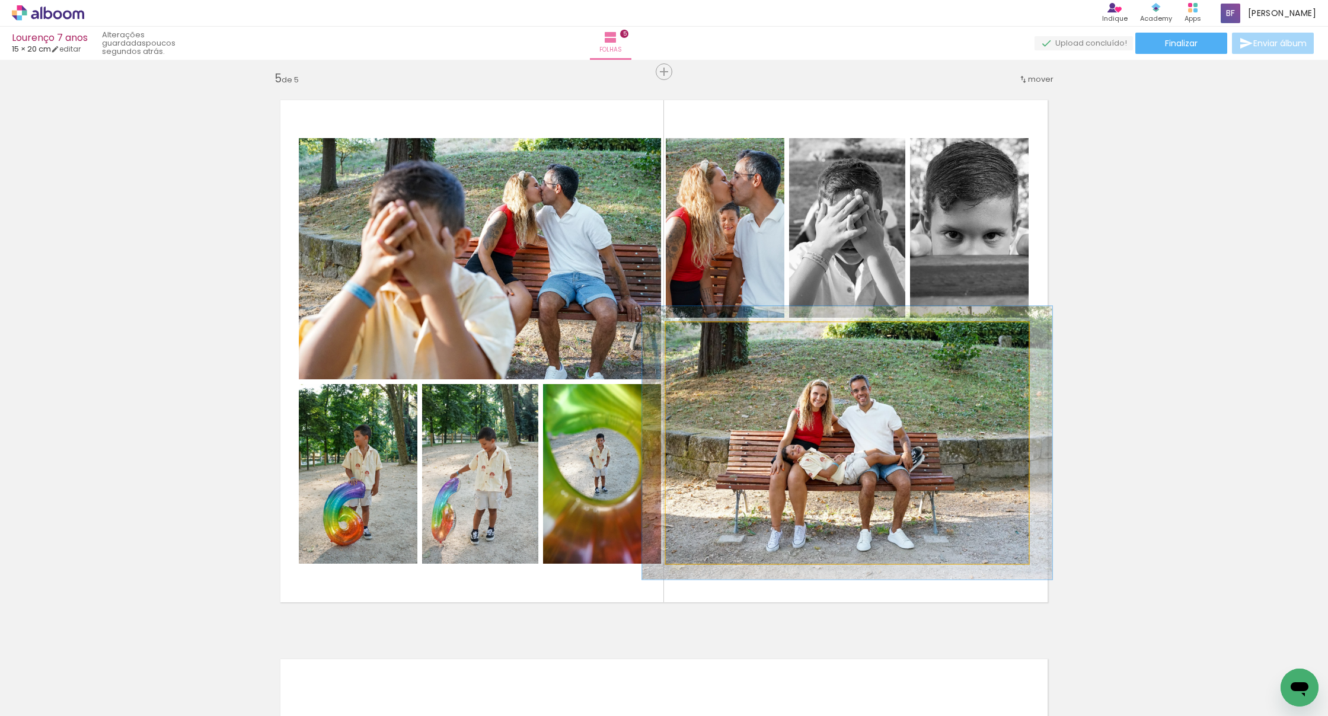
type paper-slider "113"
click at [701, 332] on div at bounding box center [698, 335] width 11 height 11
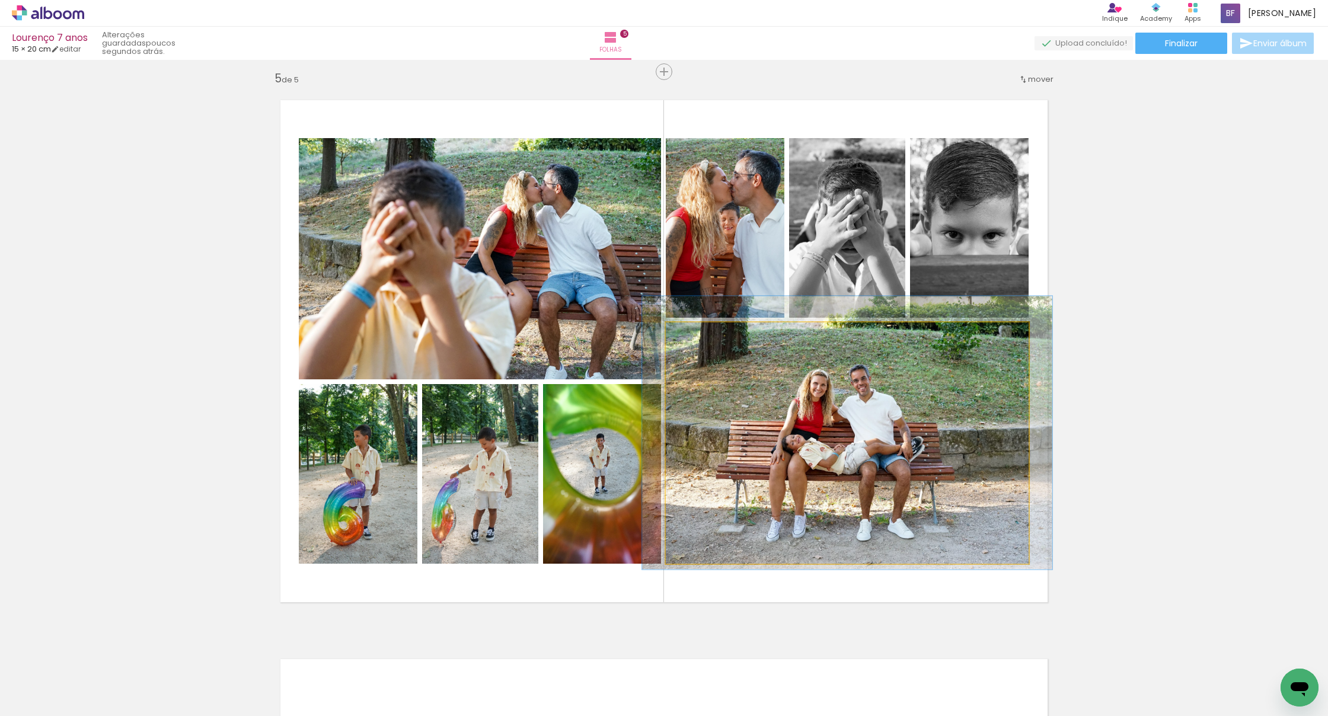
drag, startPoint x: 852, startPoint y: 466, endPoint x: 852, endPoint y: 458, distance: 8.3
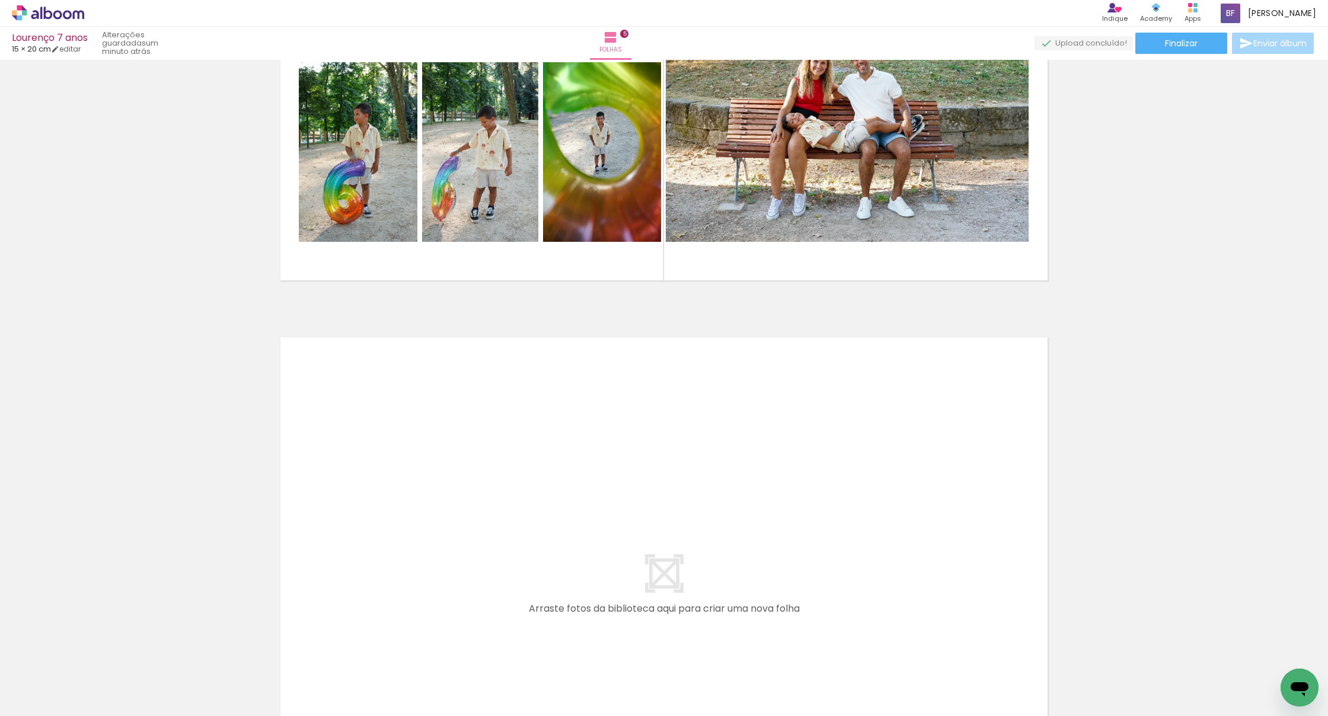
scroll to position [2583, 0]
